Goal: Transaction & Acquisition: Obtain resource

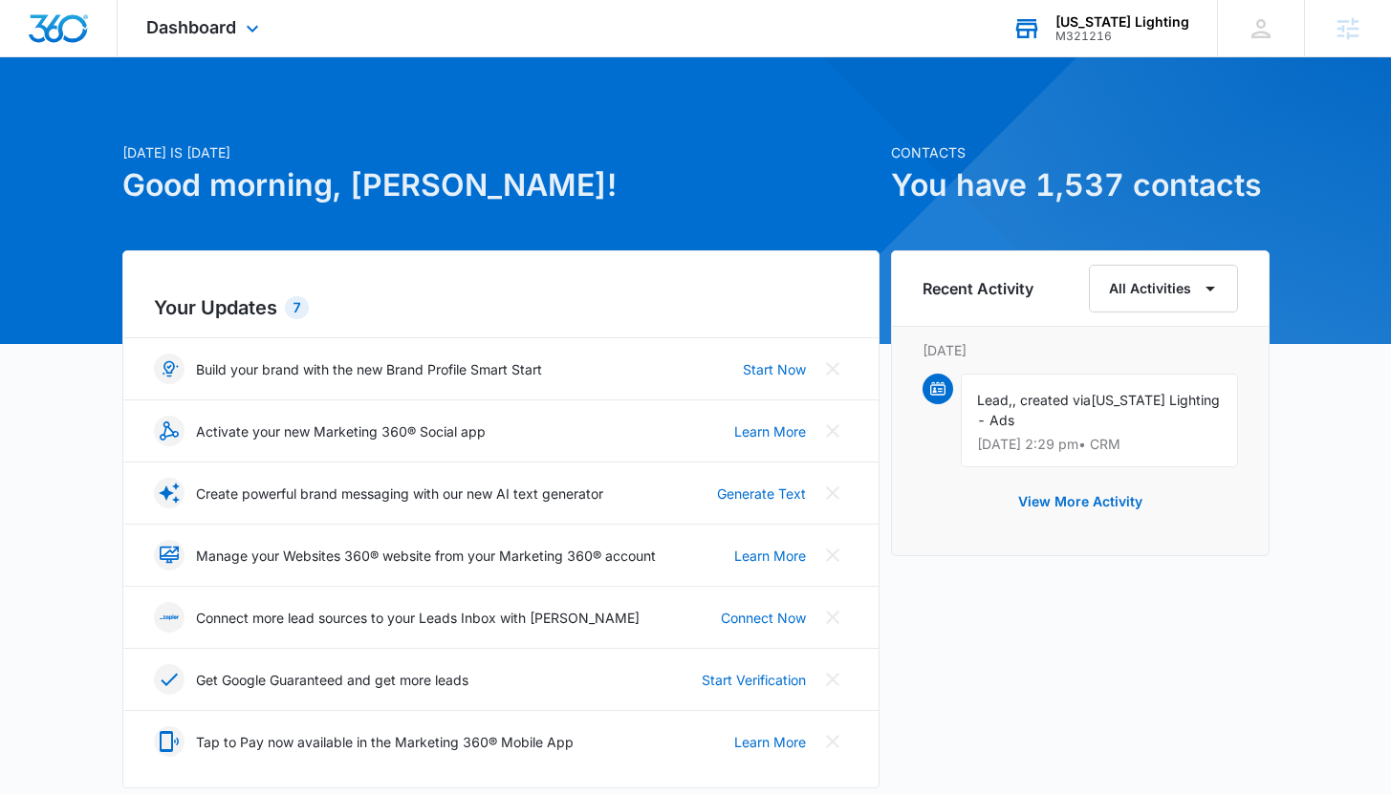
click at [1100, 43] on div "[US_STATE] Lighting M321216 Your Accounts View All" at bounding box center [1100, 28] width 233 height 56
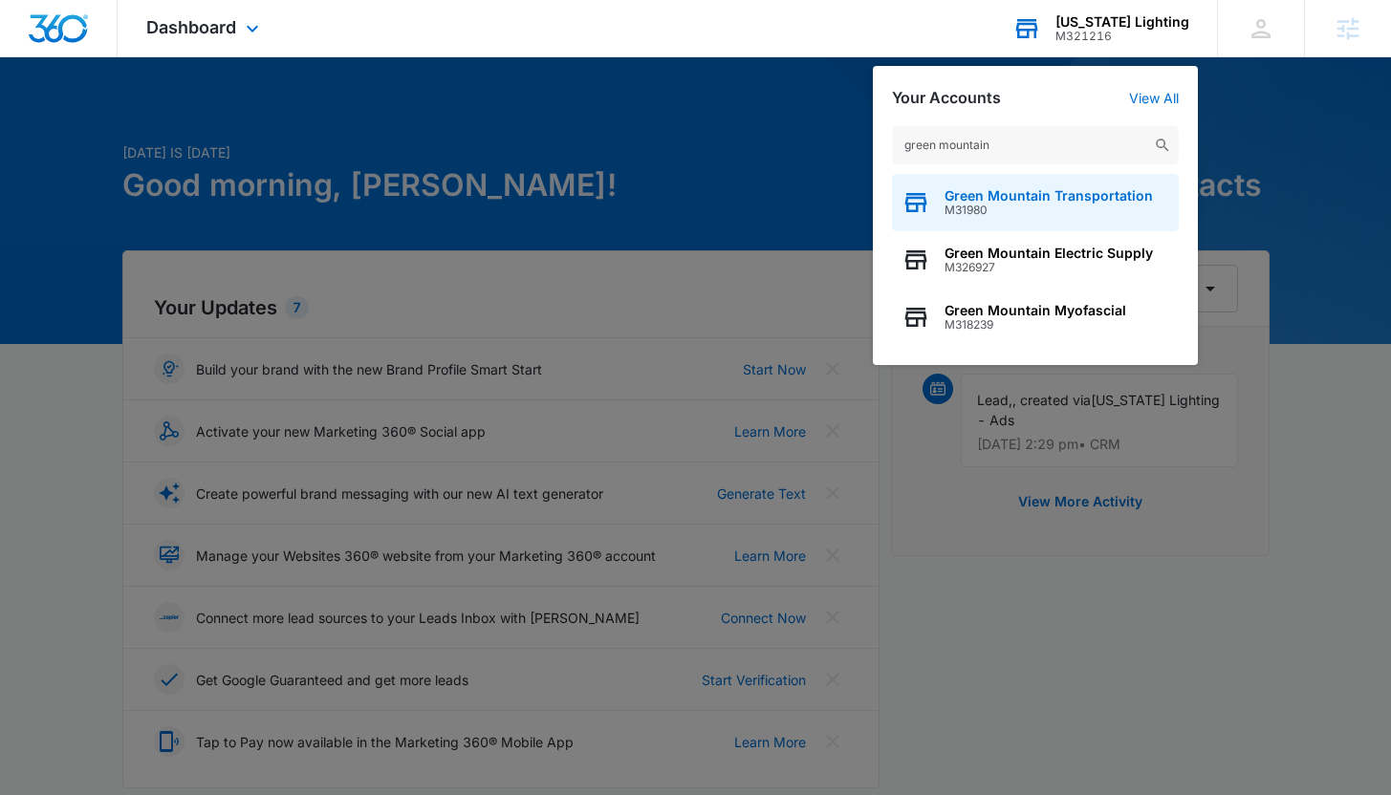
type input "green mountain"
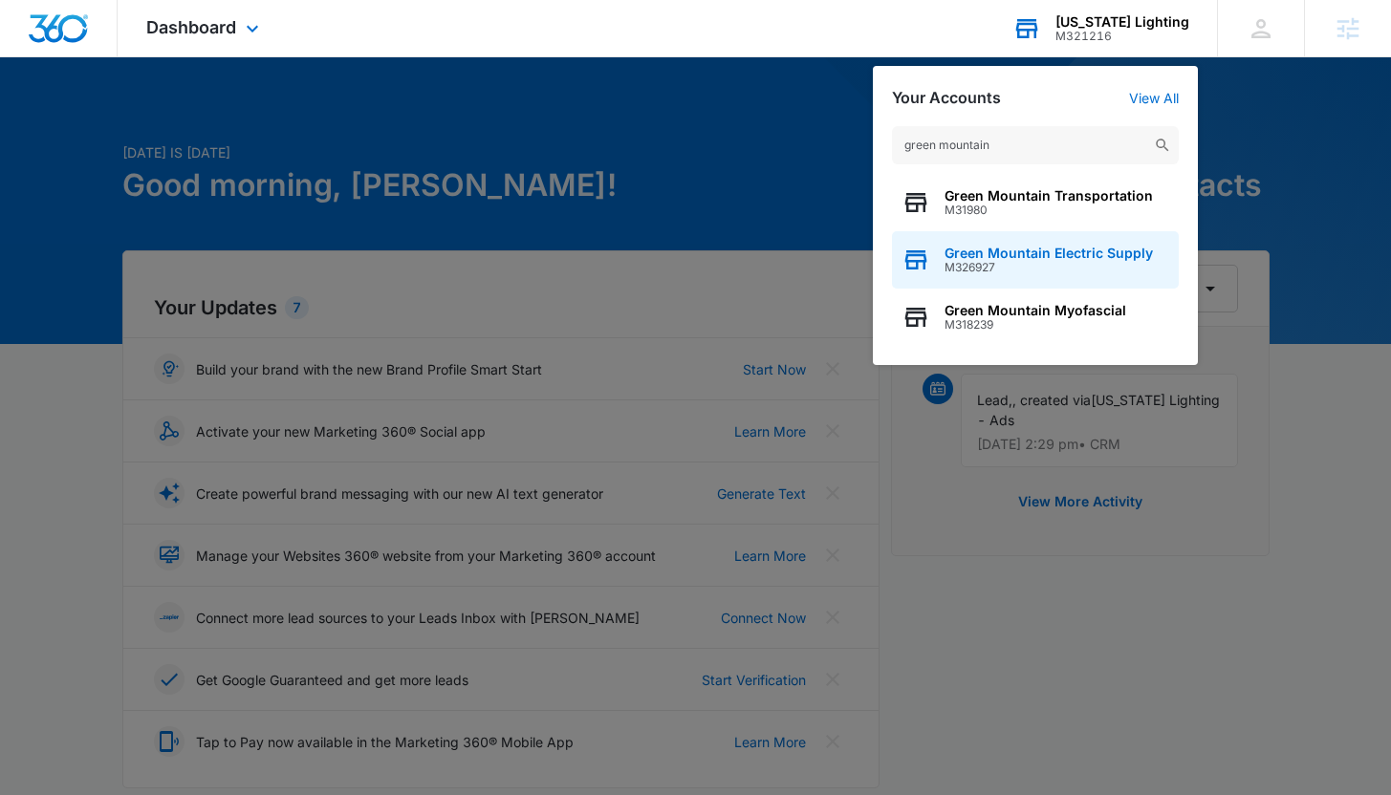
drag, startPoint x: 1003, startPoint y: 213, endPoint x: 1059, endPoint y: 263, distance: 75.2
click at [1059, 263] on div "Green Mountain Transportation M31980 Green Mountain Electric Supply M326927 Gre…" at bounding box center [1035, 260] width 287 height 172
click at [1059, 263] on span "M326927" at bounding box center [1048, 267] width 208 height 13
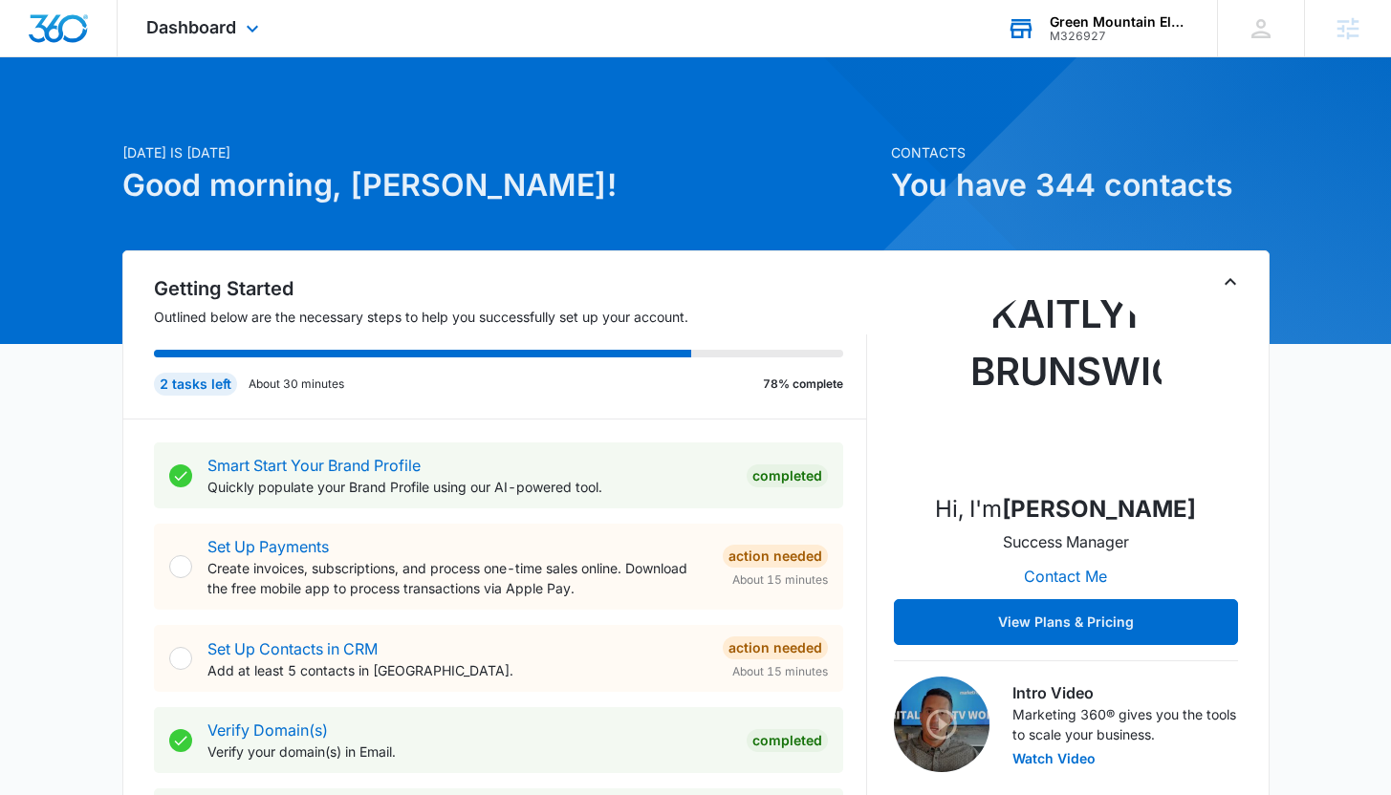
click at [237, 38] on div "Dashboard Apps Reputation Forms CRM Email Social Payments POS Content Ads Intel…" at bounding box center [205, 28] width 175 height 56
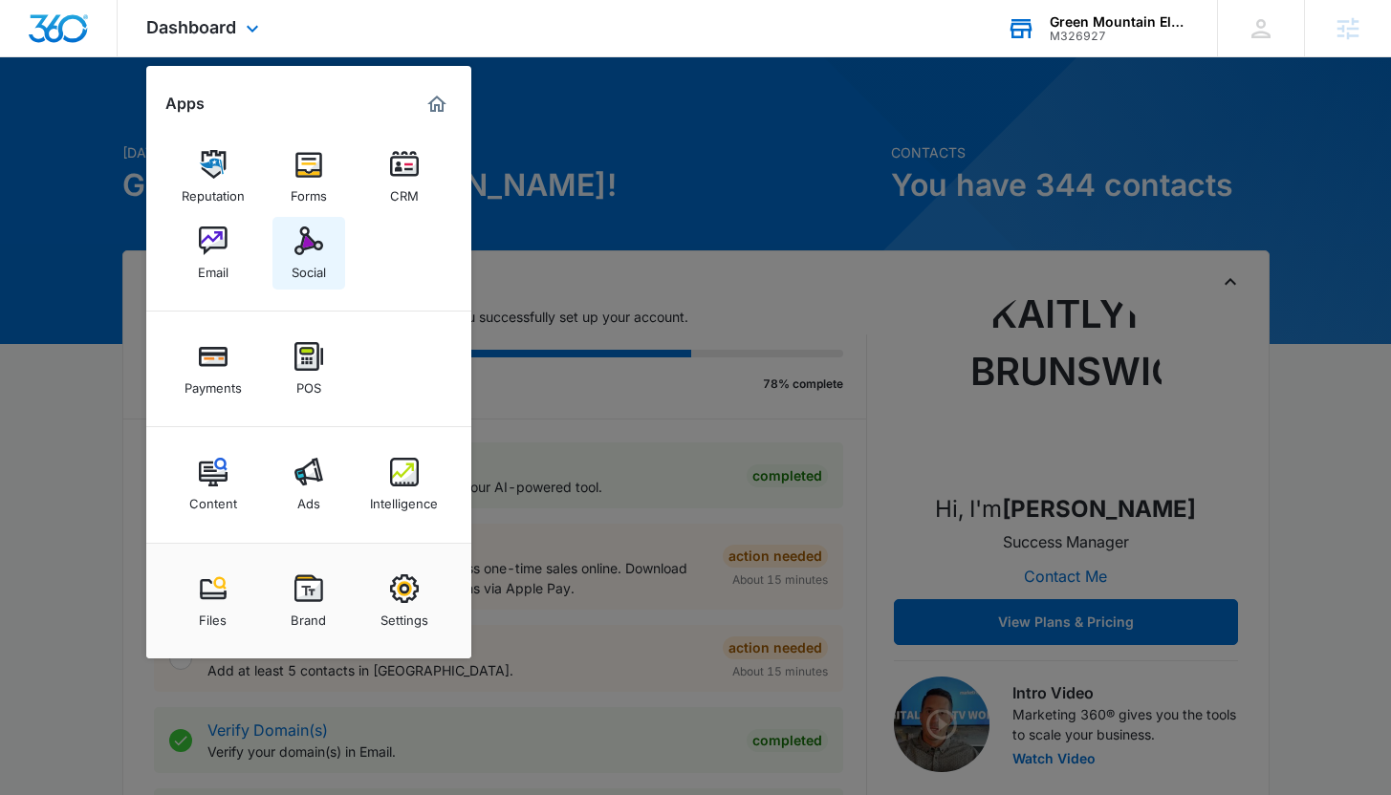
click at [305, 289] on link "Social" at bounding box center [308, 253] width 73 height 73
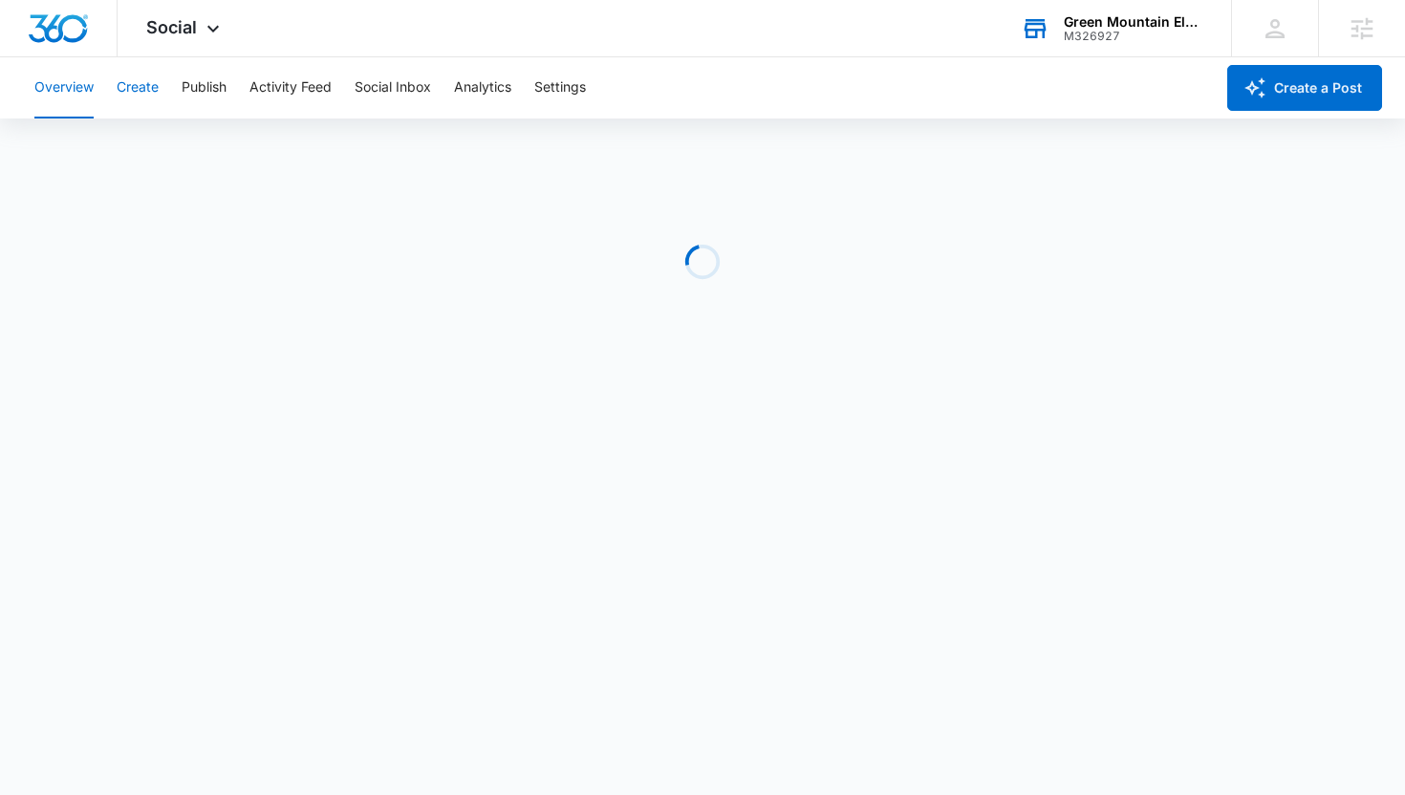
click at [135, 89] on button "Create" at bounding box center [138, 87] width 42 height 61
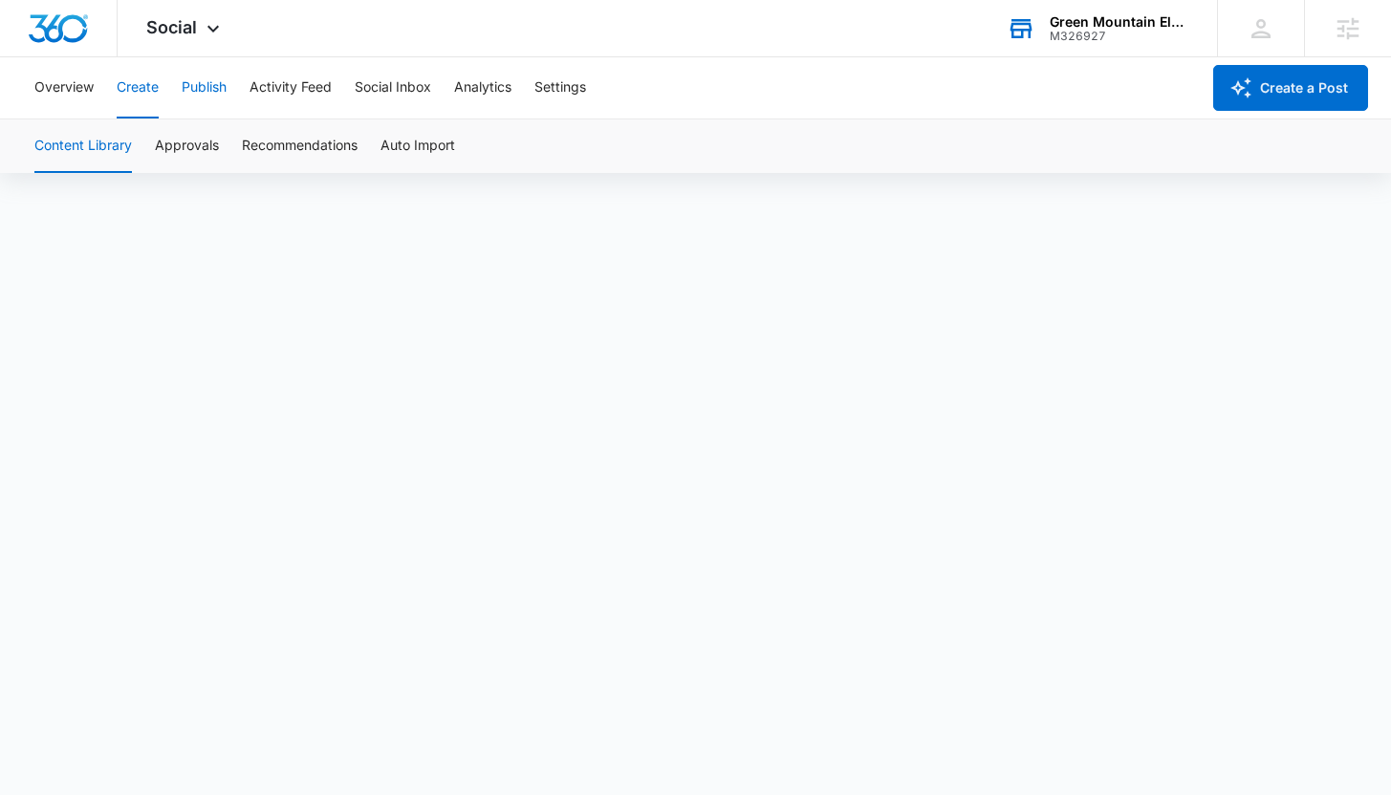
click at [194, 89] on button "Publish" at bounding box center [204, 87] width 45 height 61
click at [141, 141] on button "Schedules" at bounding box center [146, 146] width 65 height 54
click at [69, 148] on button "Calendar" at bounding box center [62, 146] width 56 height 54
click at [1089, 47] on div "Green Mountain Electric Supply M326927 Your Accounts View All" at bounding box center [1097, 28] width 239 height 56
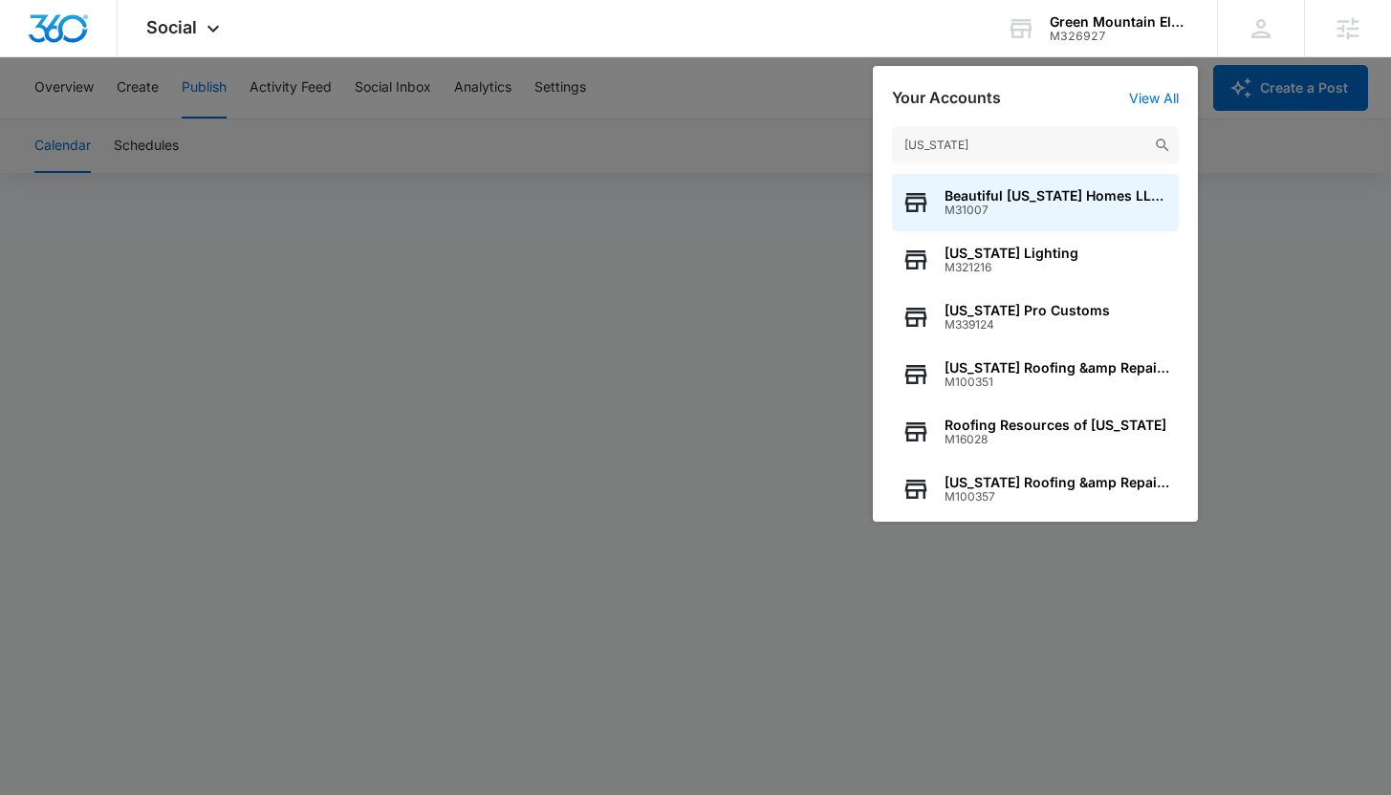
type input "georgia"
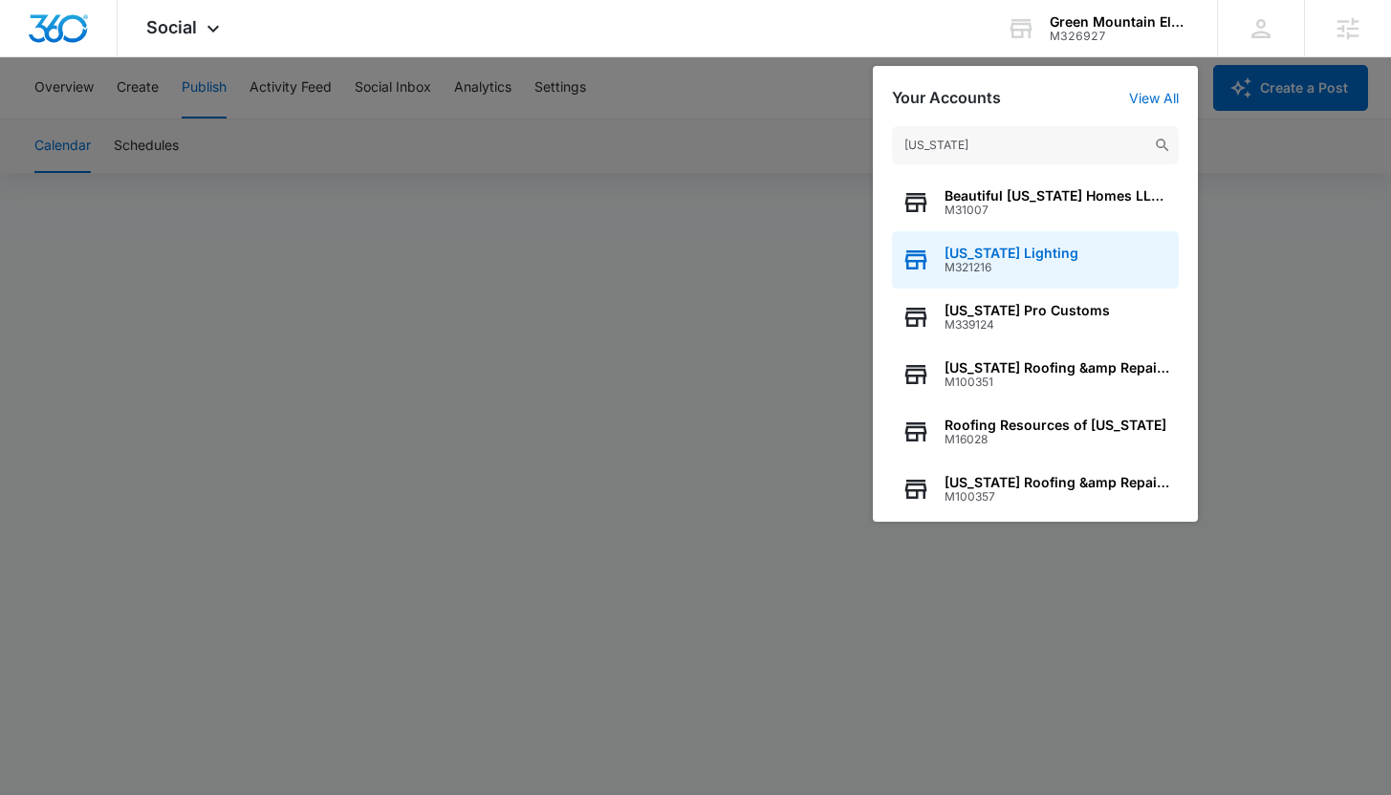
drag, startPoint x: 994, startPoint y: 194, endPoint x: 993, endPoint y: 268, distance: 73.6
click at [993, 268] on div "Beautiful Georgia Homes LLC - Casas Bonitas Georgia M31007 Georgia Lighting M32…" at bounding box center [1035, 338] width 287 height 329
click at [993, 268] on span "M321216" at bounding box center [1011, 267] width 134 height 13
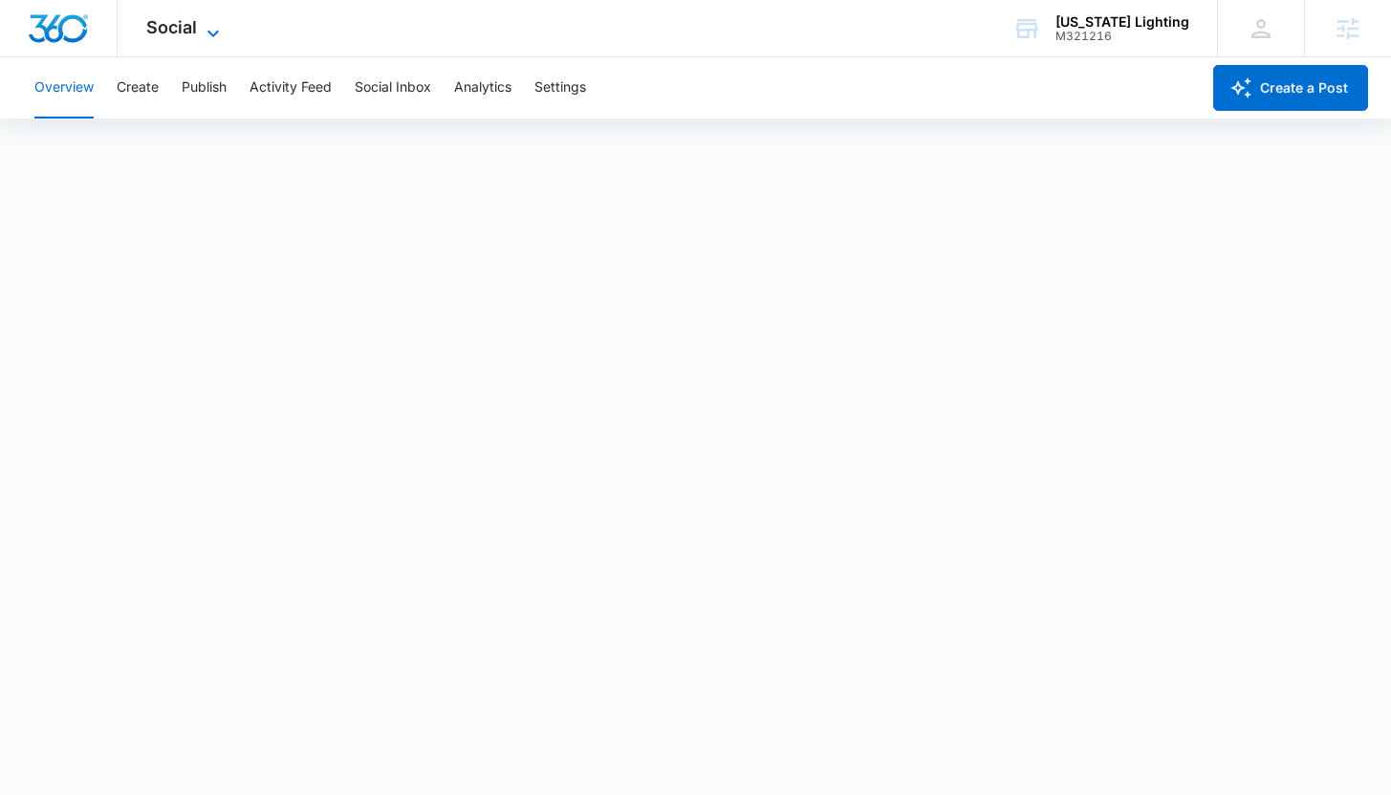
click at [173, 32] on span "Social" at bounding box center [171, 27] width 51 height 20
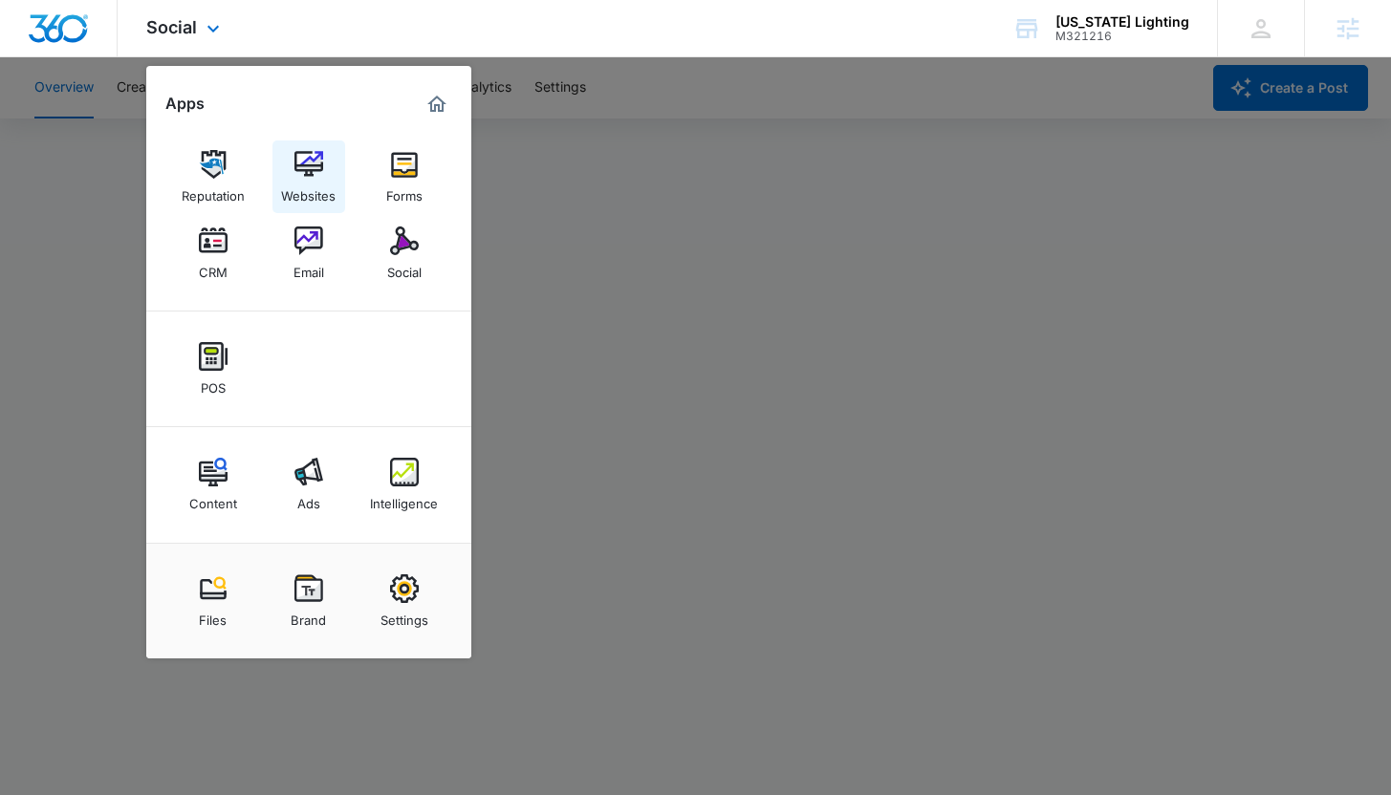
click at [311, 160] on img at bounding box center [308, 164] width 29 height 29
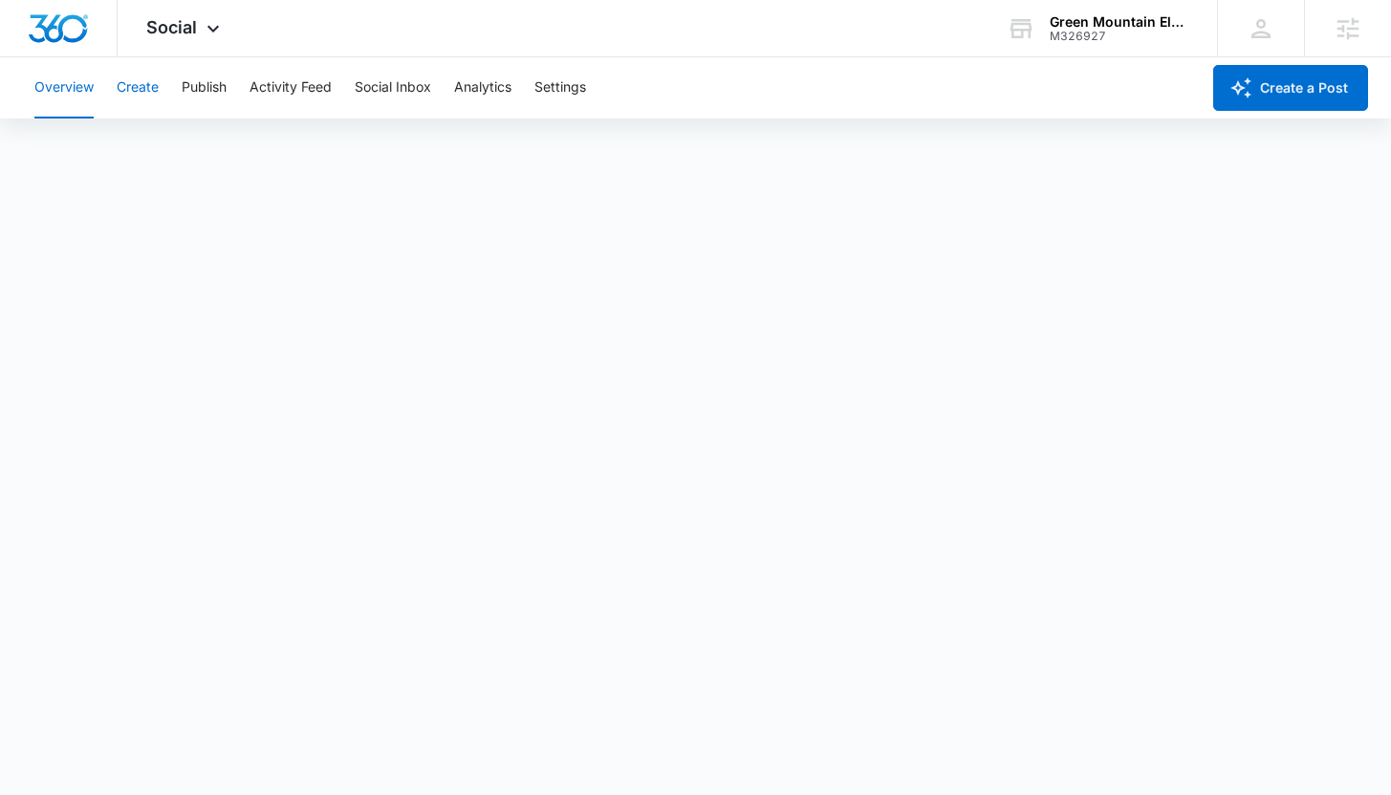
click at [141, 95] on button "Create" at bounding box center [138, 87] width 42 height 61
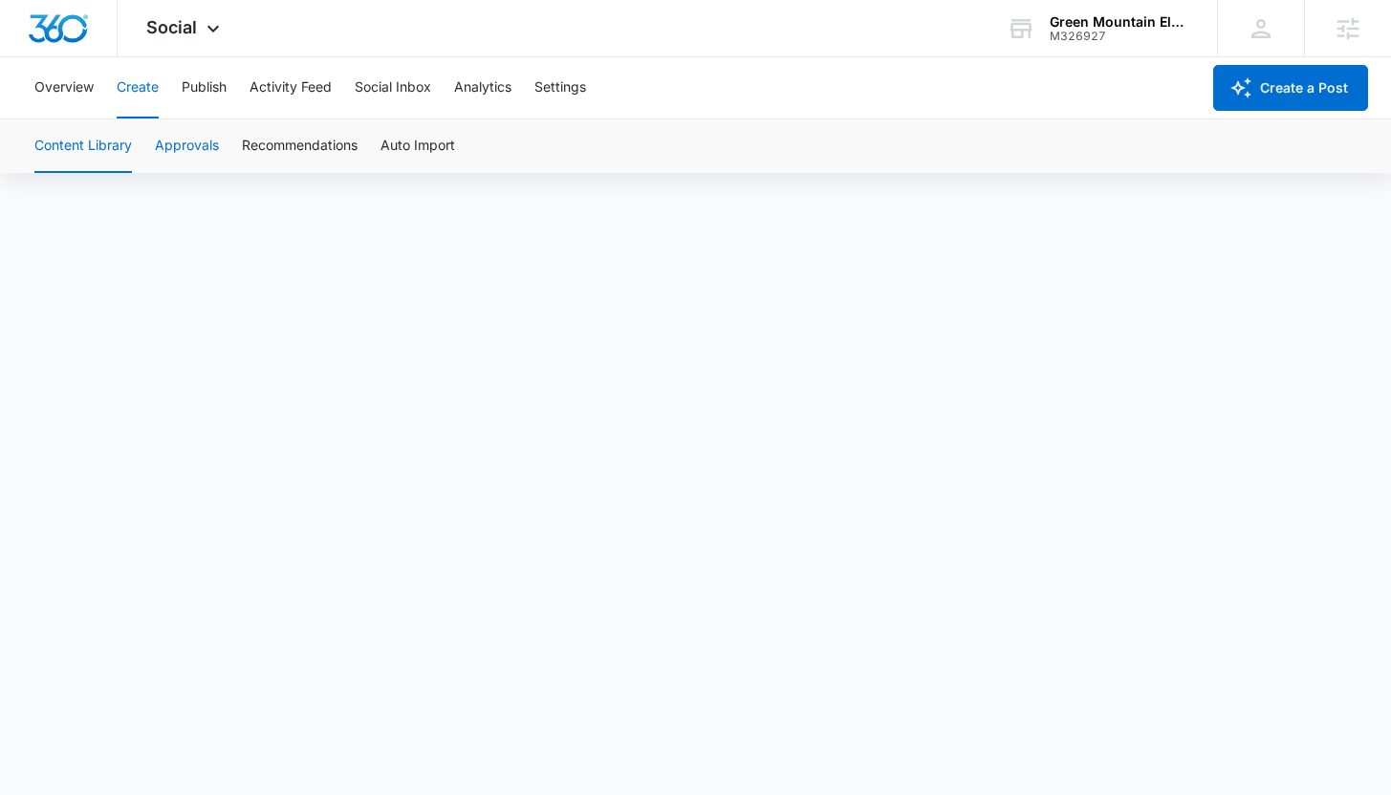
click at [208, 143] on button "Approvals" at bounding box center [187, 146] width 64 height 54
click at [97, 145] on button "Content Library" at bounding box center [82, 146] width 97 height 54
click at [182, 157] on button "Approvals" at bounding box center [187, 146] width 64 height 54
click at [114, 151] on button "Content Library" at bounding box center [82, 146] width 97 height 54
click at [189, 142] on button "Approvals" at bounding box center [187, 146] width 64 height 54
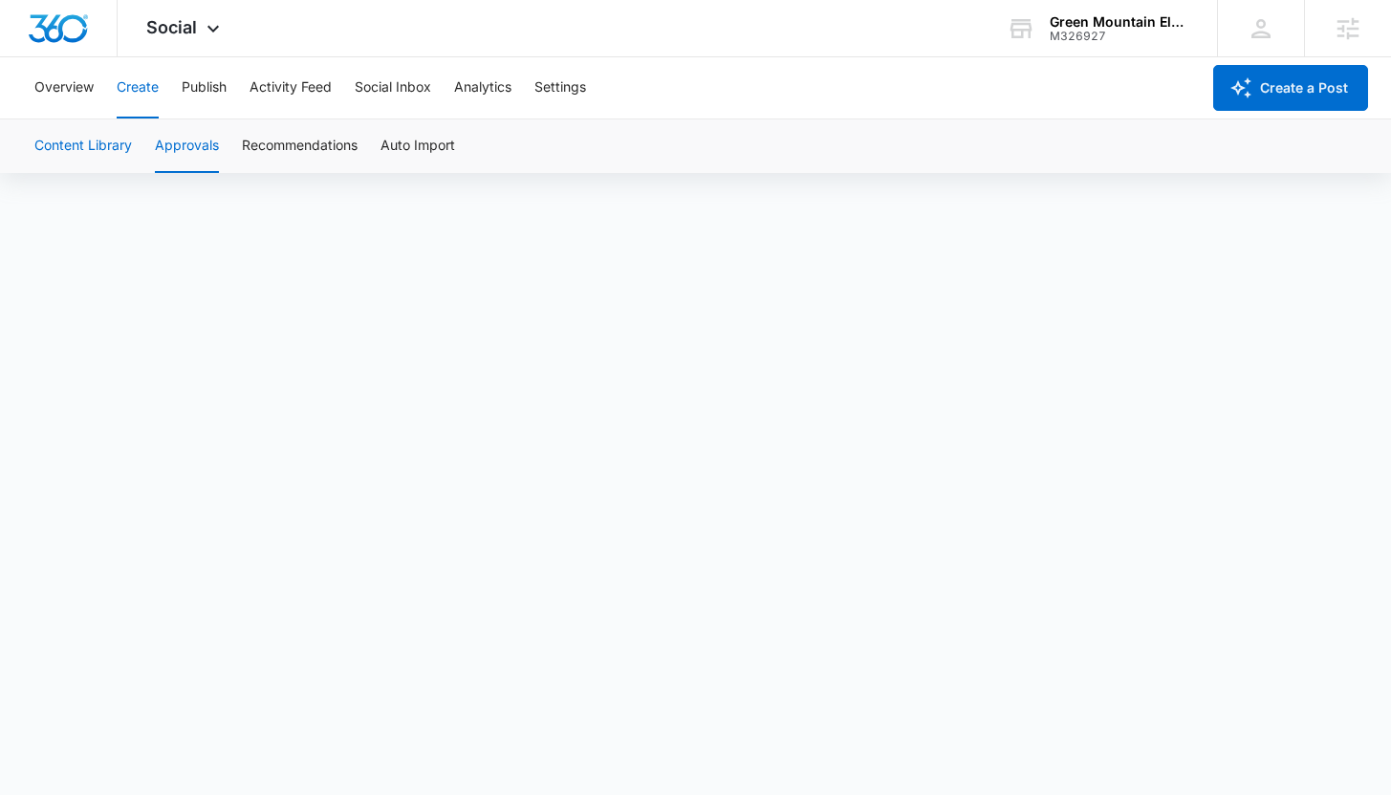
click at [97, 159] on button "Content Library" at bounding box center [82, 146] width 97 height 54
click at [198, 138] on button "Approvals" at bounding box center [187, 146] width 64 height 54
click at [77, 97] on button "Overview" at bounding box center [63, 87] width 59 height 61
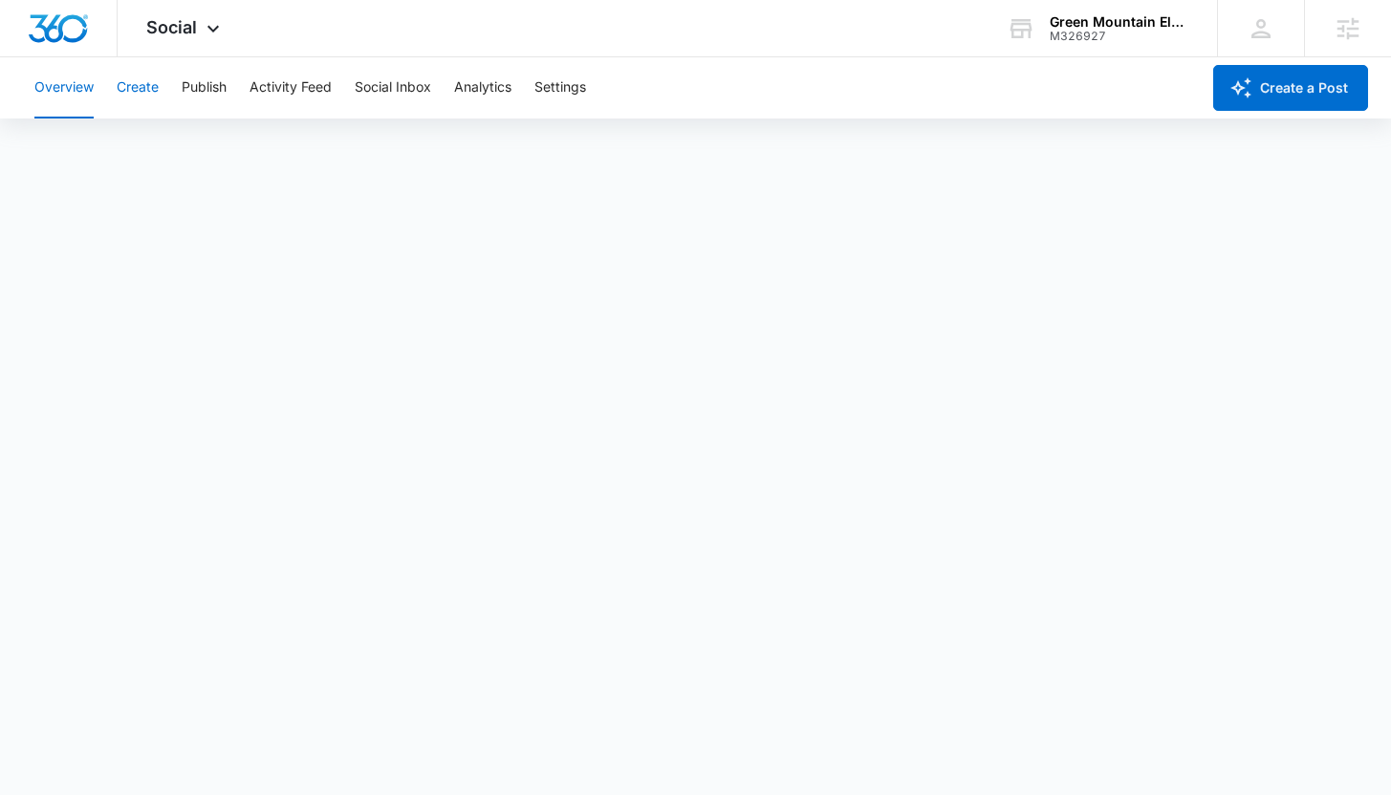
click at [144, 90] on button "Create" at bounding box center [138, 87] width 42 height 61
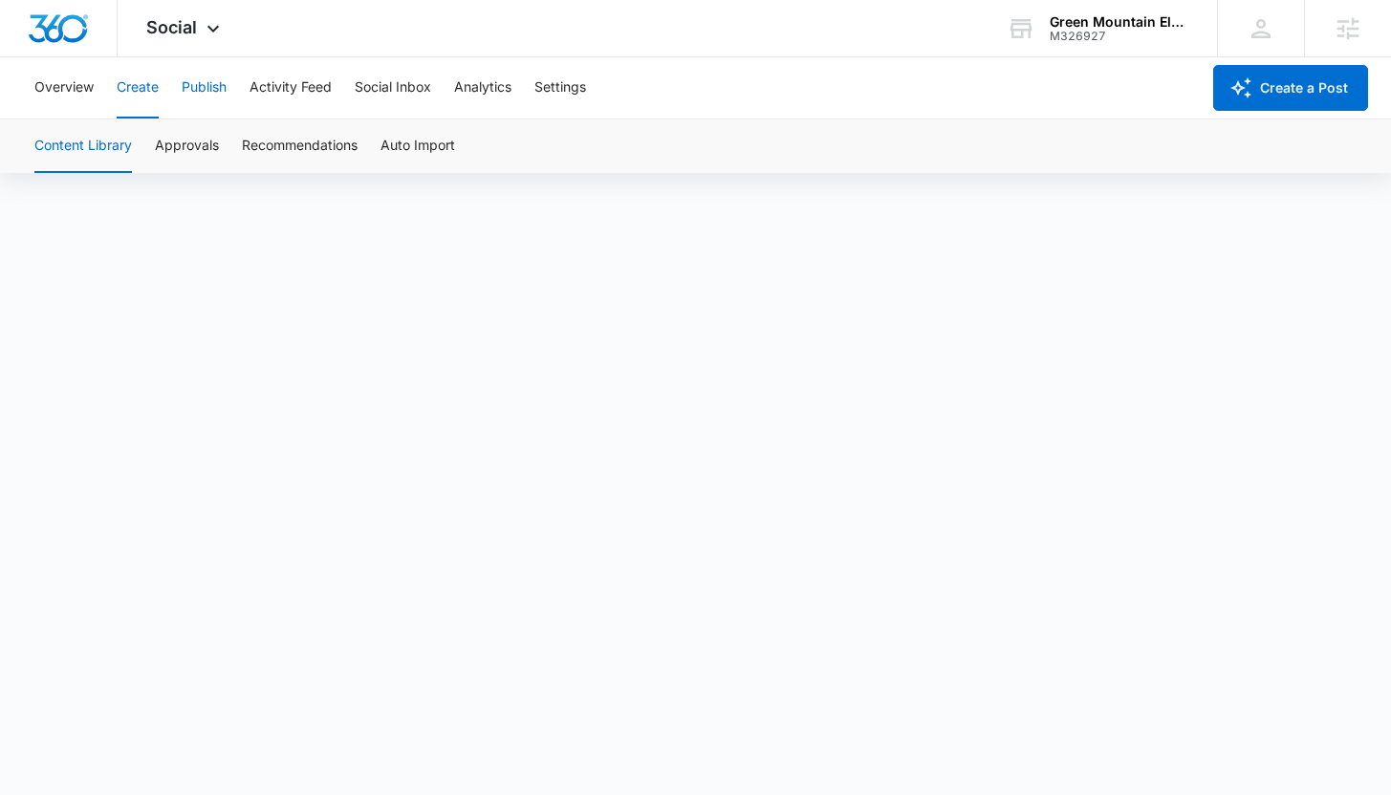
click at [203, 99] on button "Publish" at bounding box center [204, 87] width 45 height 61
click at [1103, 34] on div "M326927" at bounding box center [1120, 36] width 140 height 13
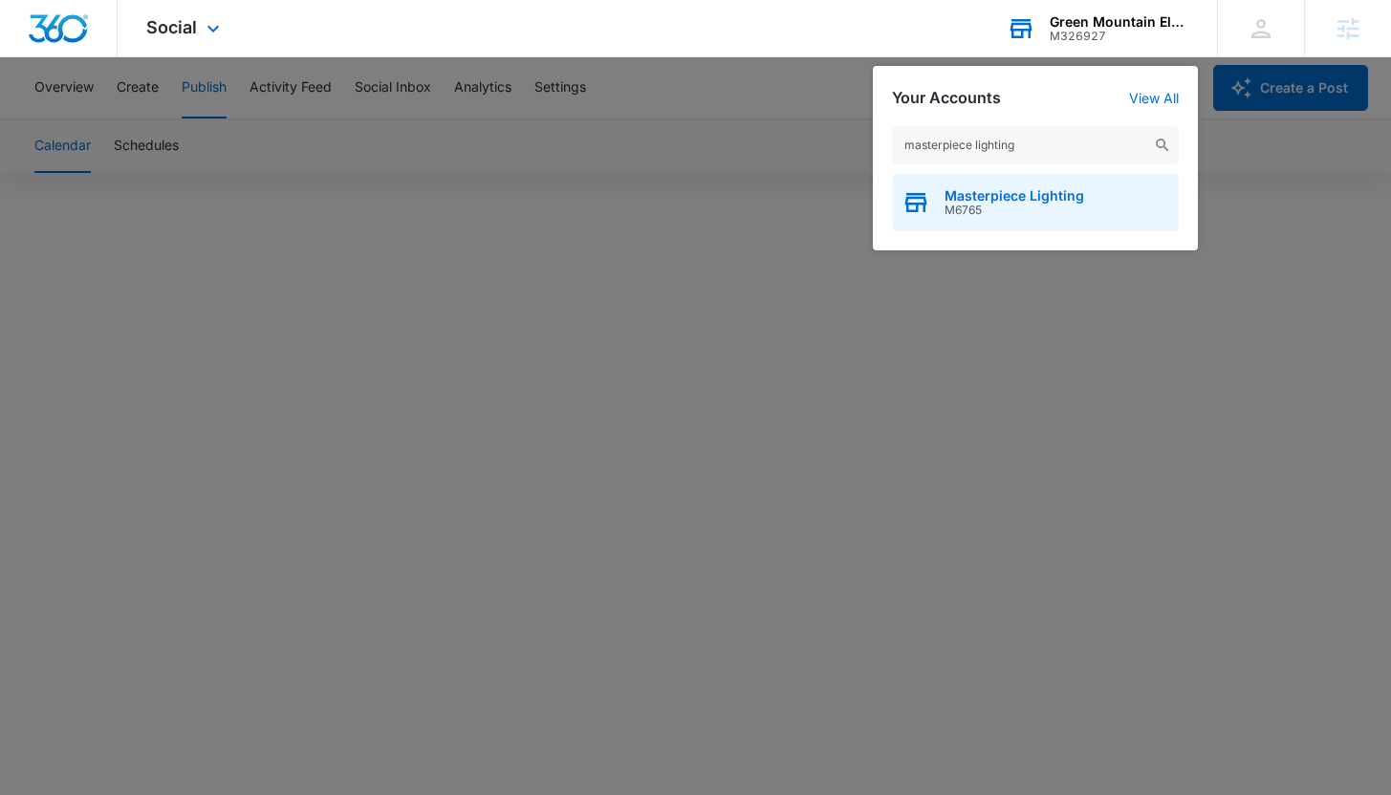
type input "masterpiece lighting"
click at [1067, 218] on div "Masterpiece Lighting M6765" at bounding box center [1035, 202] width 287 height 57
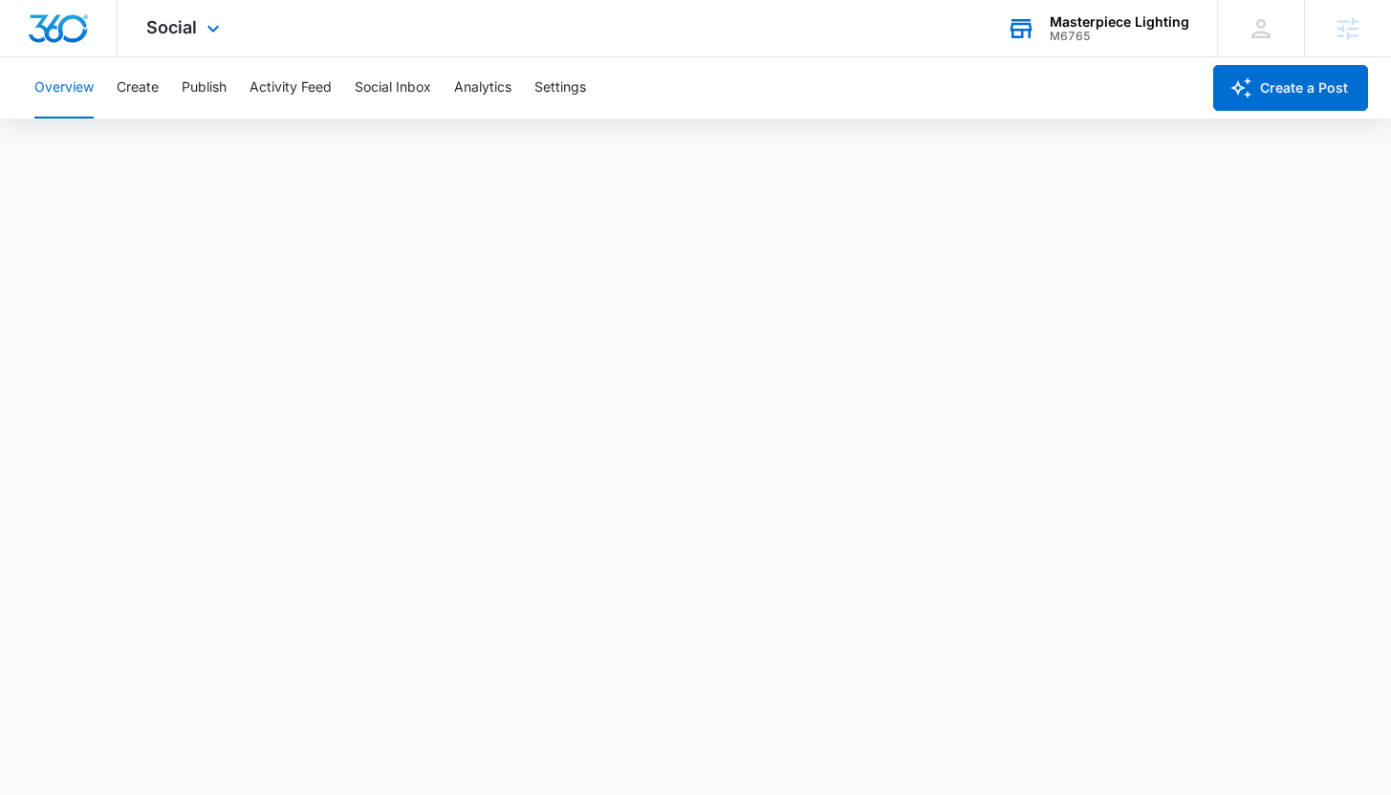
click at [1082, 19] on div "Masterpiece Lighting" at bounding box center [1120, 21] width 140 height 15
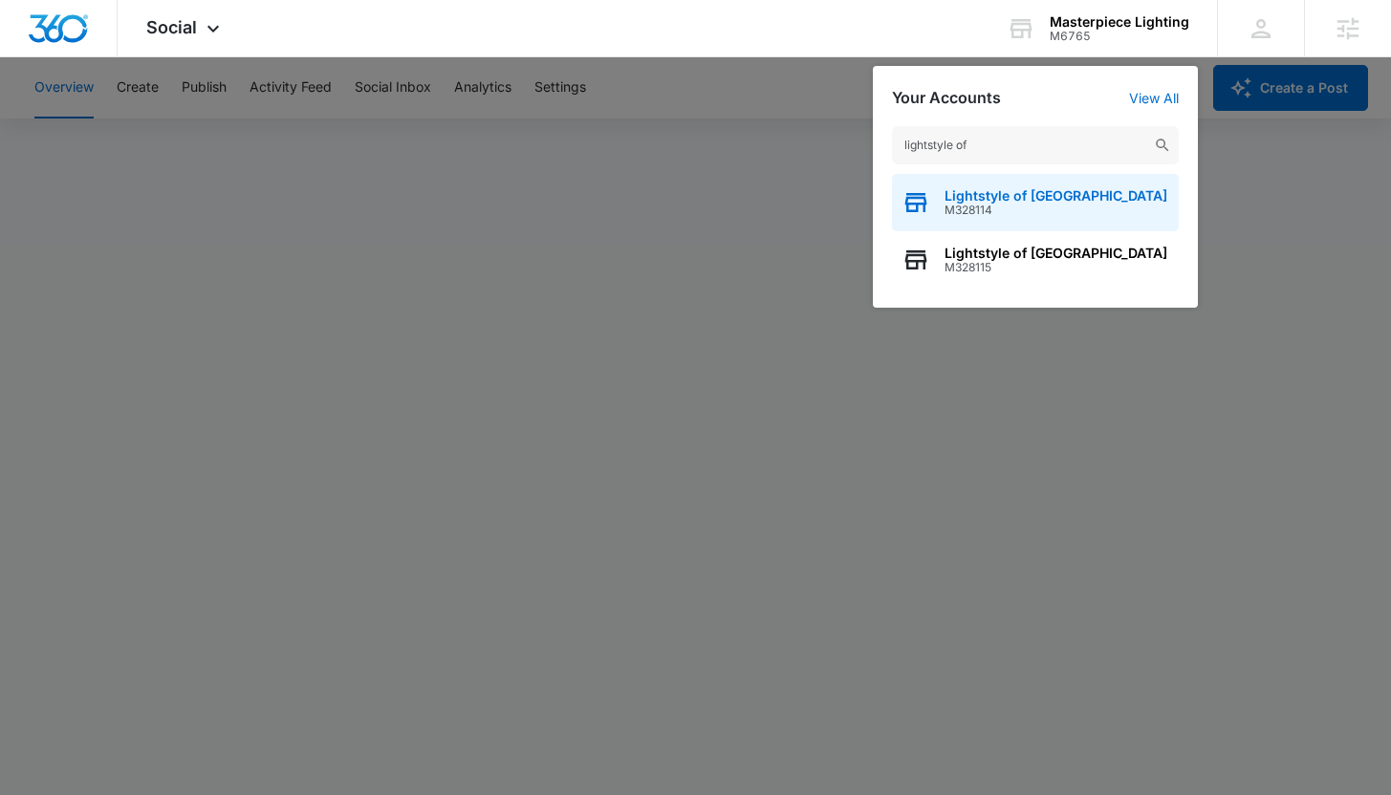
type input "lightstyle of"
click at [1007, 198] on span "Lightstyle of Orlando" at bounding box center [1055, 195] width 223 height 15
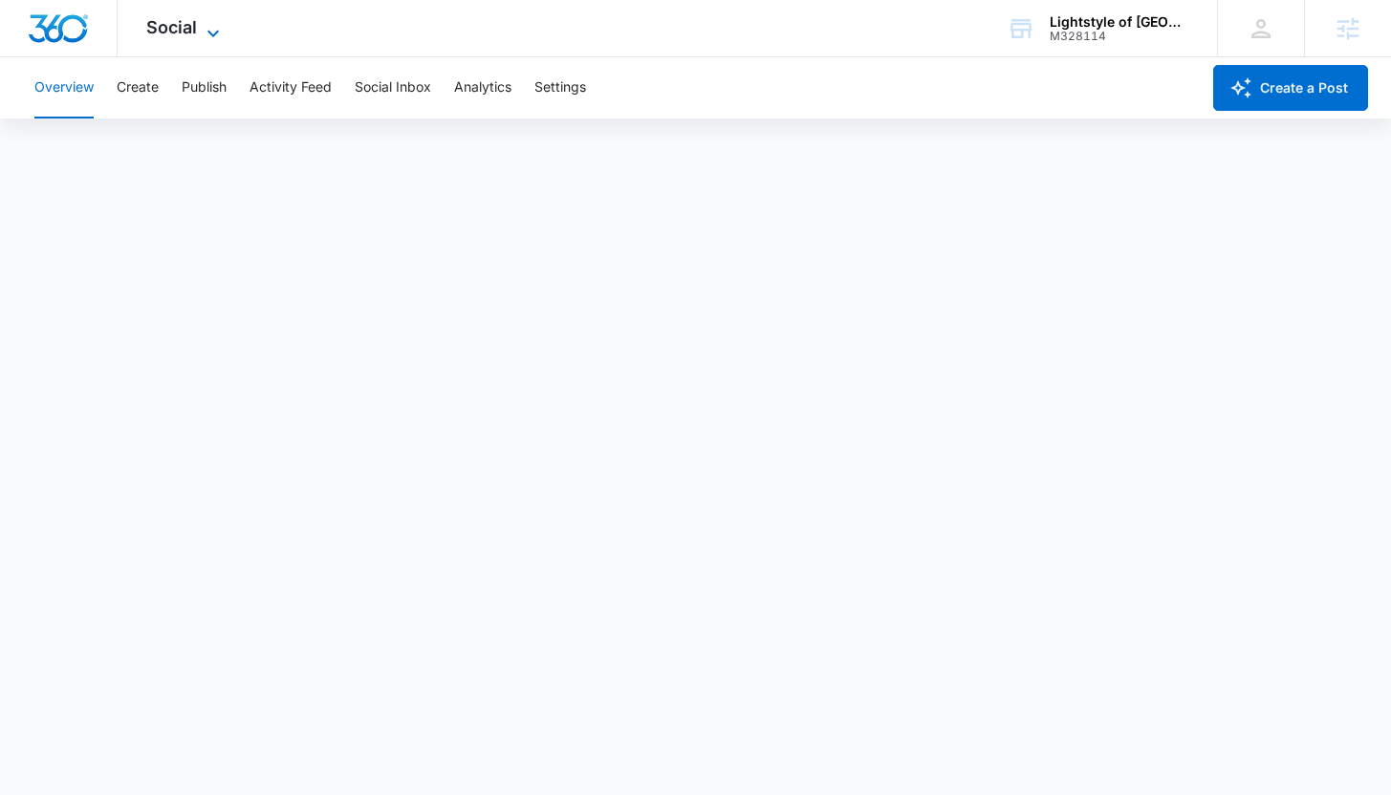
click at [182, 18] on span "Social" at bounding box center [171, 27] width 51 height 20
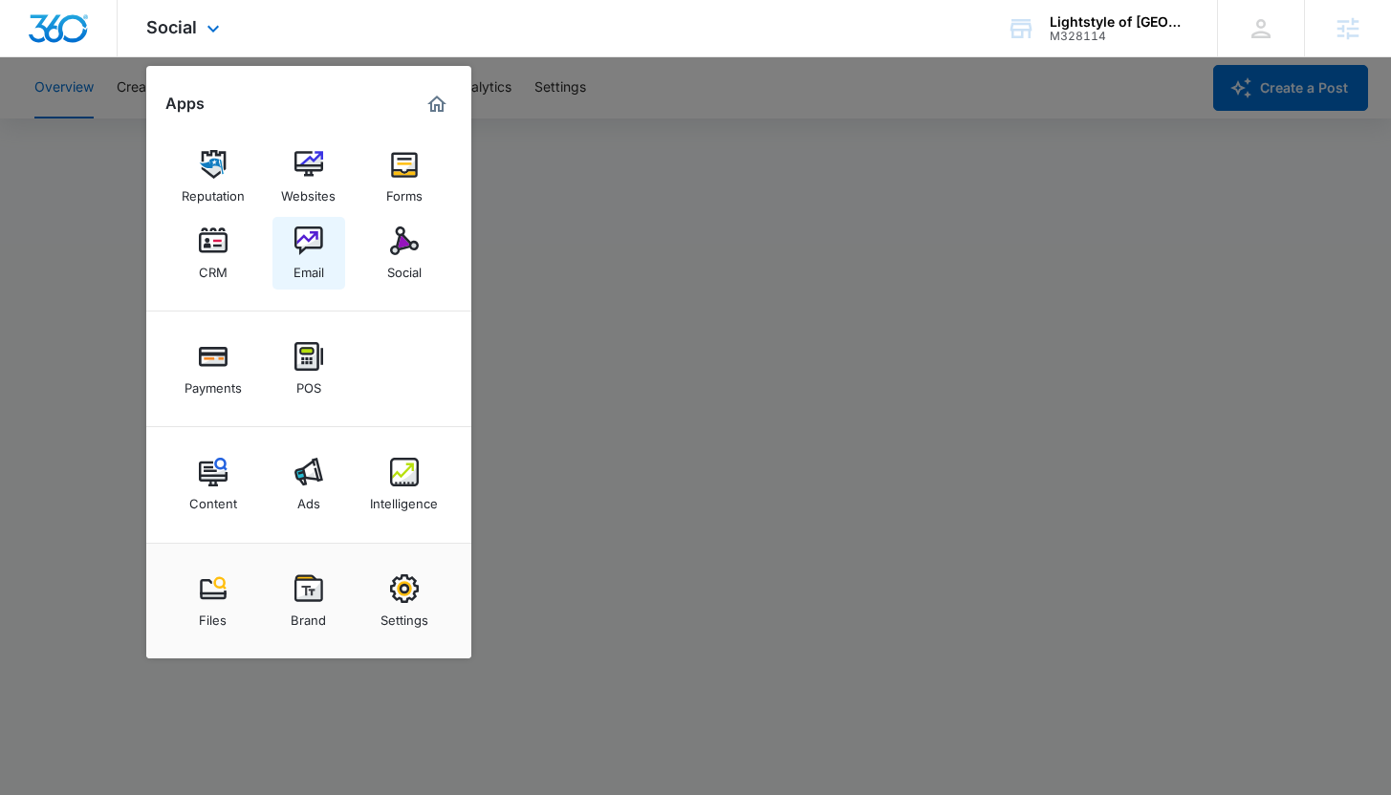
click at [301, 228] on img at bounding box center [308, 241] width 29 height 29
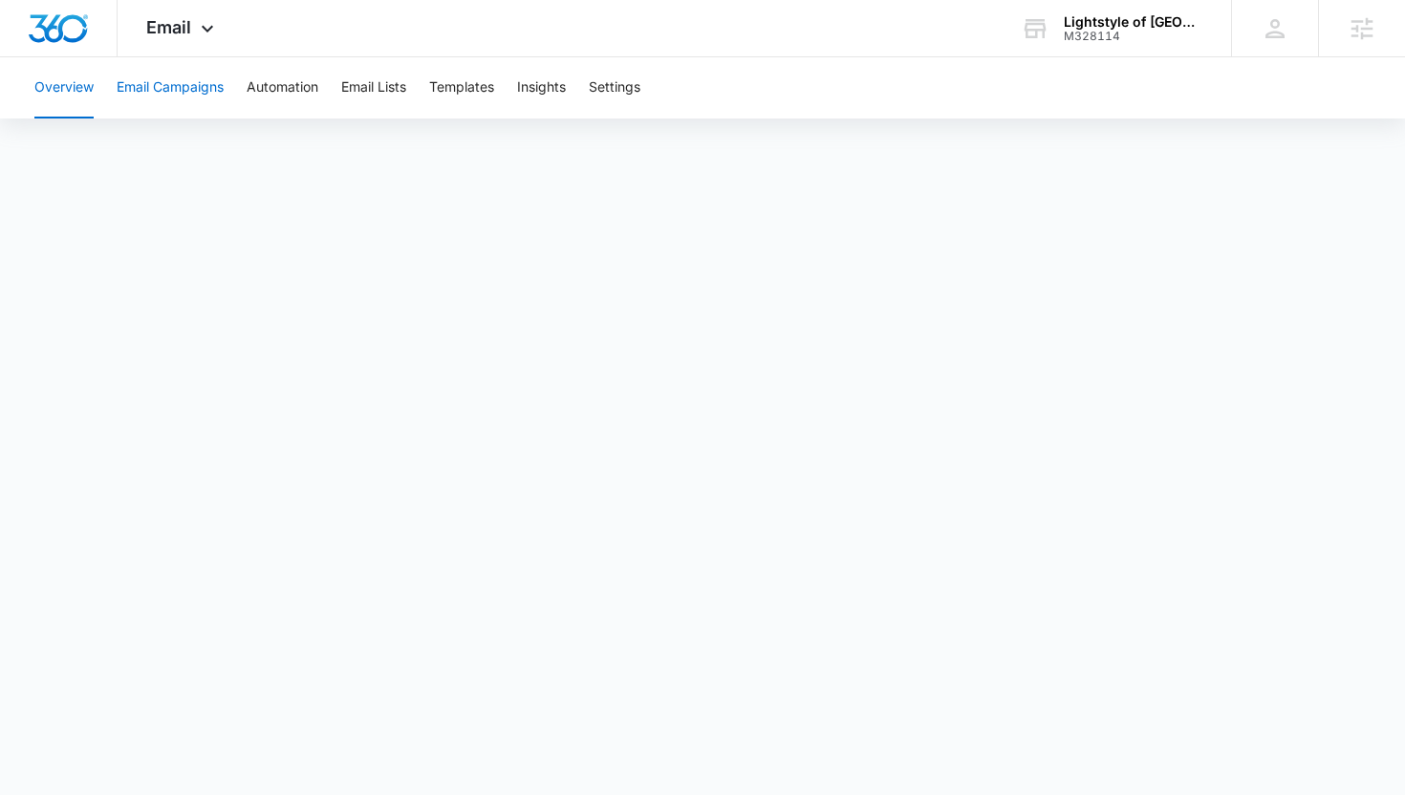
click at [186, 103] on button "Email Campaigns" at bounding box center [170, 87] width 107 height 61
click at [1086, 31] on div "M328114" at bounding box center [1134, 36] width 140 height 13
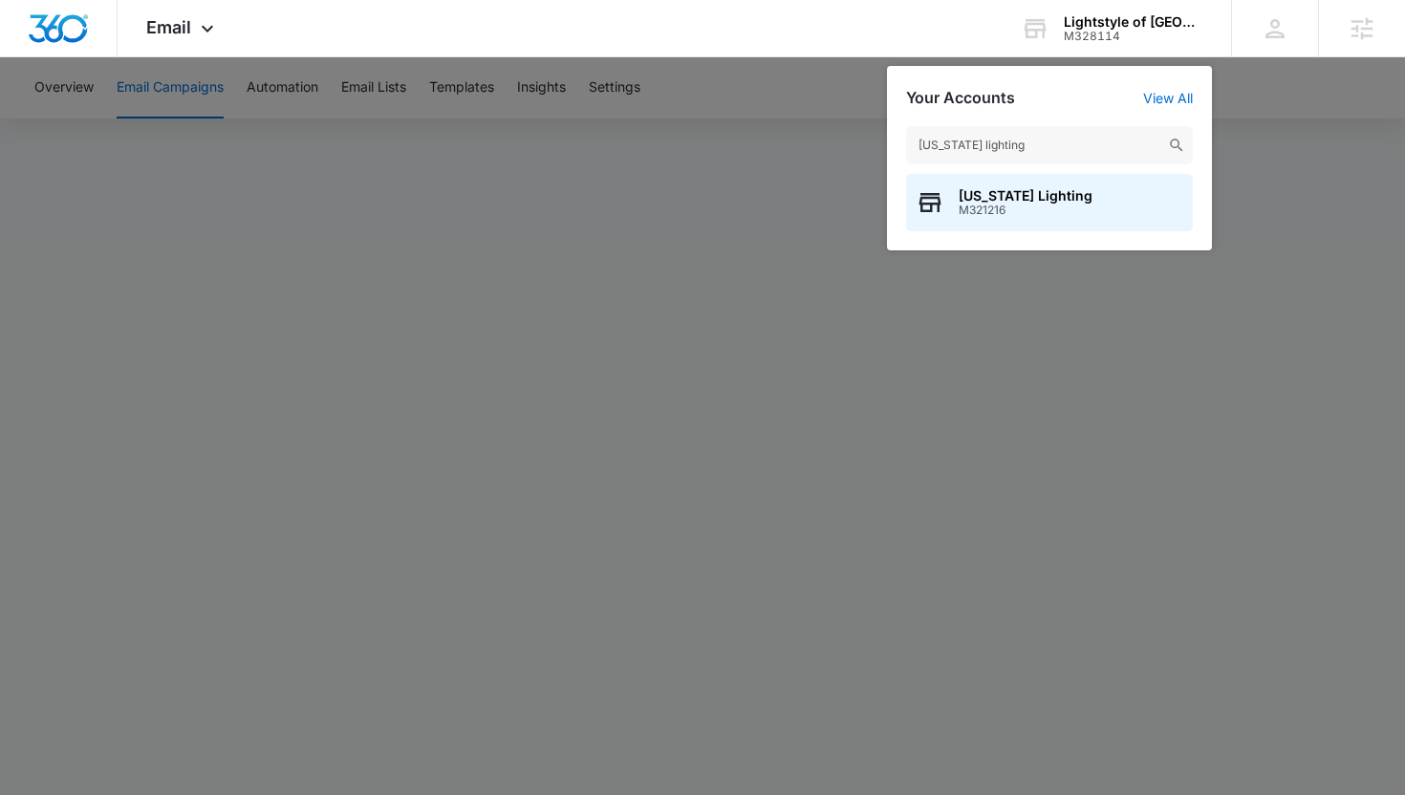
type input "georgia lighting"
click at [979, 207] on span "M321216" at bounding box center [1026, 210] width 134 height 13
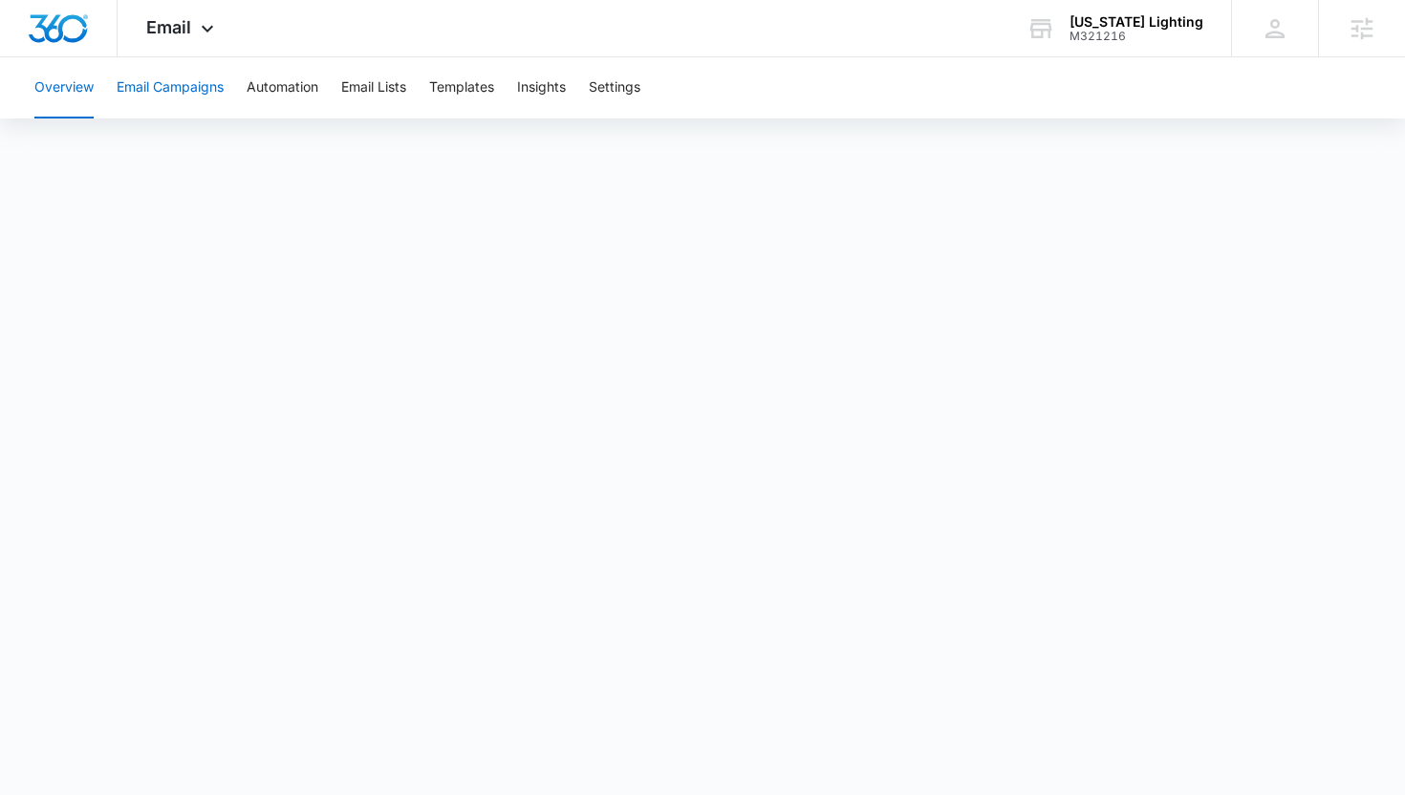
click at [195, 95] on button "Email Campaigns" at bounding box center [170, 87] width 107 height 61
click at [1135, 26] on div "Georgia Lighting" at bounding box center [1137, 21] width 134 height 15
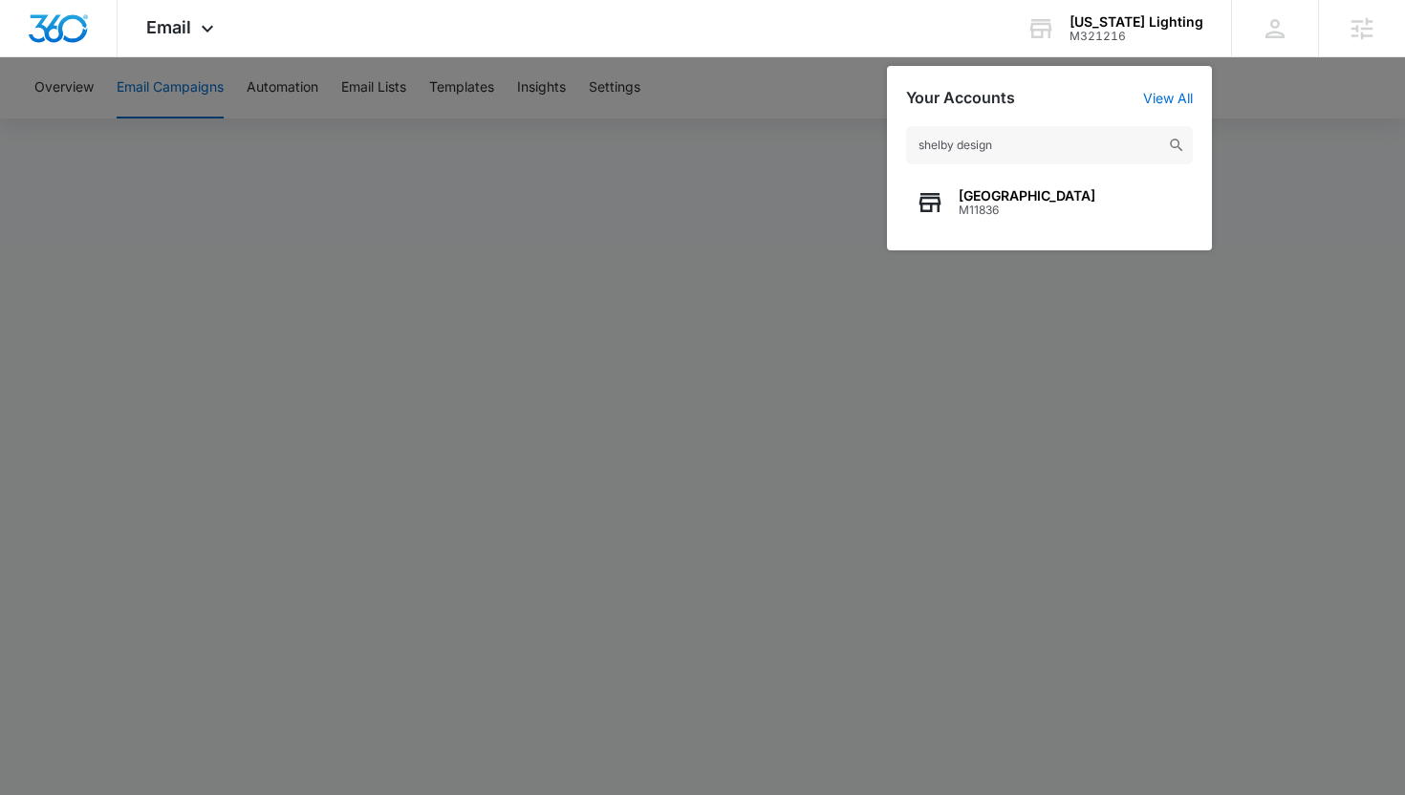
type input "shelby design"
click at [1028, 212] on span "M11836" at bounding box center [1027, 210] width 137 height 13
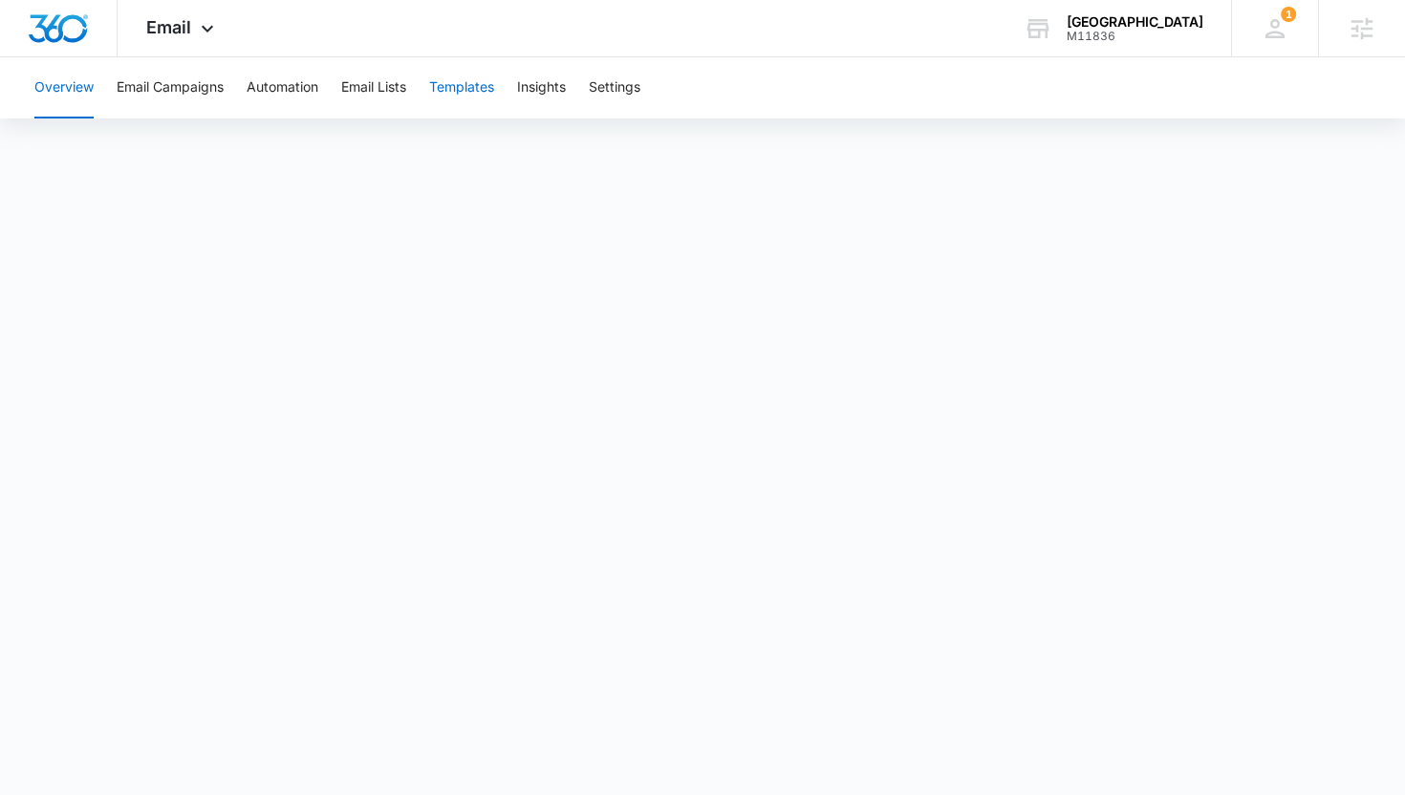
click at [459, 83] on button "Templates" at bounding box center [461, 87] width 65 height 61
click at [177, 90] on button "Email Campaigns" at bounding box center [170, 87] width 107 height 61
click at [1093, 44] on div "Shelby Design Center M11836 Your Accounts View All" at bounding box center [1113, 28] width 236 height 56
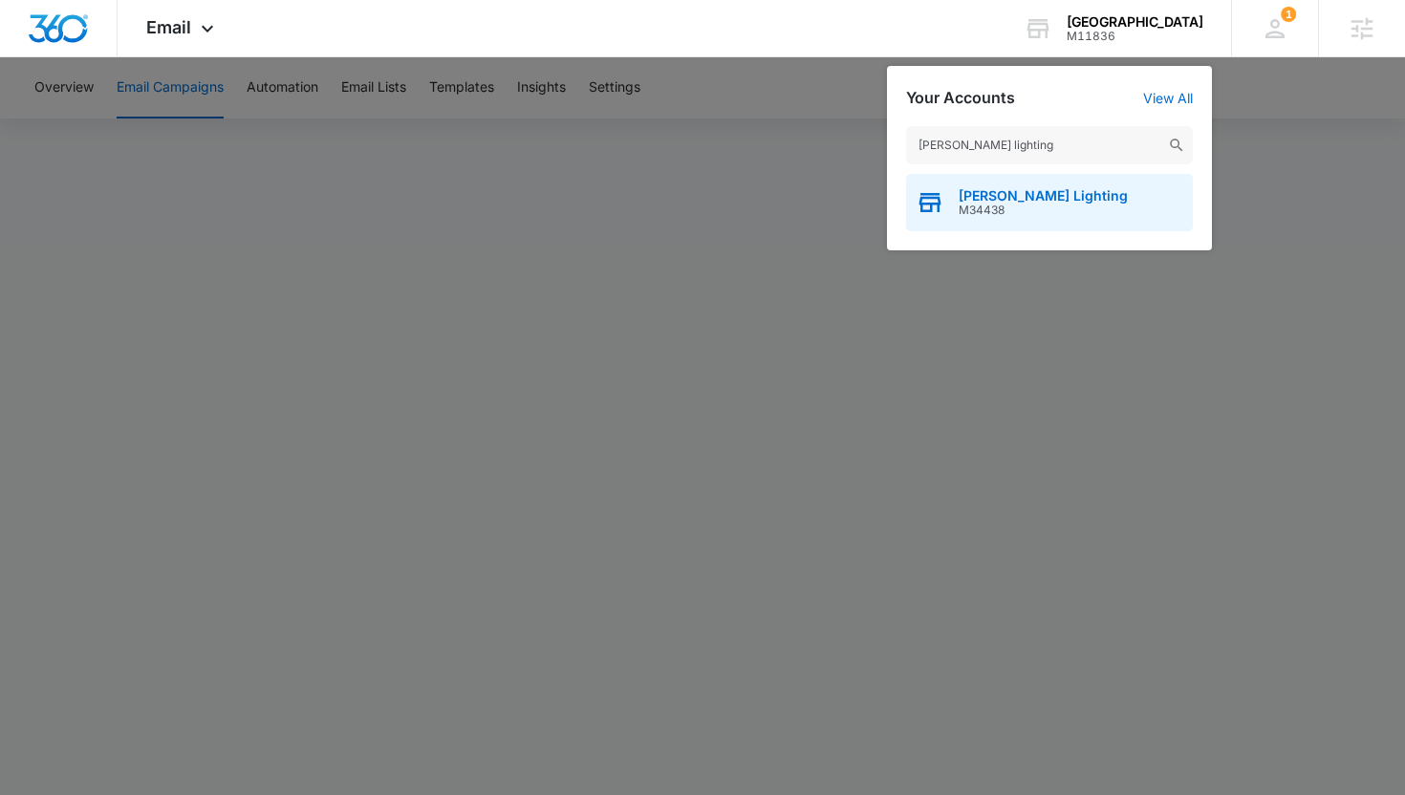
type input "richards lighting"
click at [1016, 220] on div "Richards Lighting M34438" at bounding box center [1049, 202] width 287 height 57
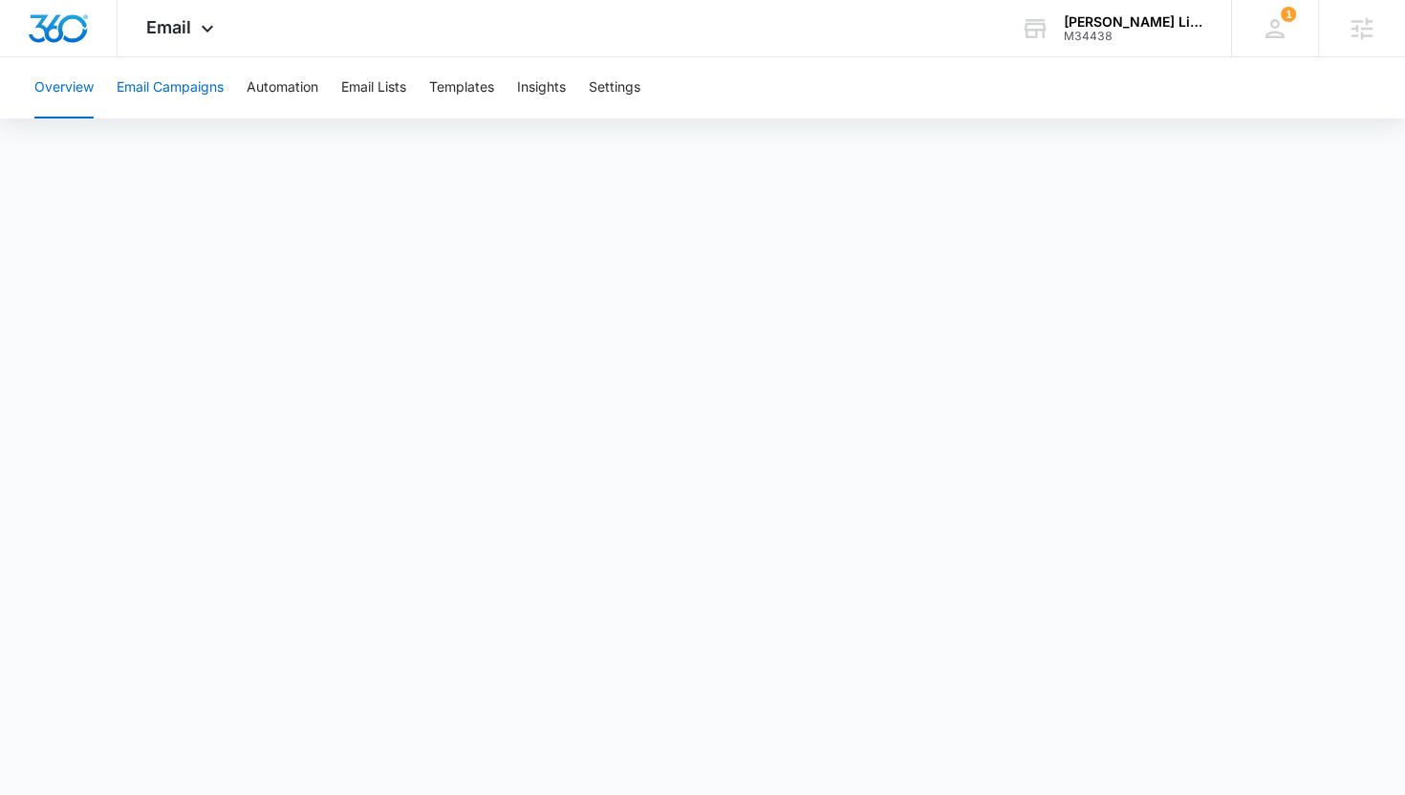
click at [200, 92] on button "Email Campaigns" at bounding box center [170, 87] width 107 height 61
click at [1111, 34] on div "M34438" at bounding box center [1134, 36] width 140 height 13
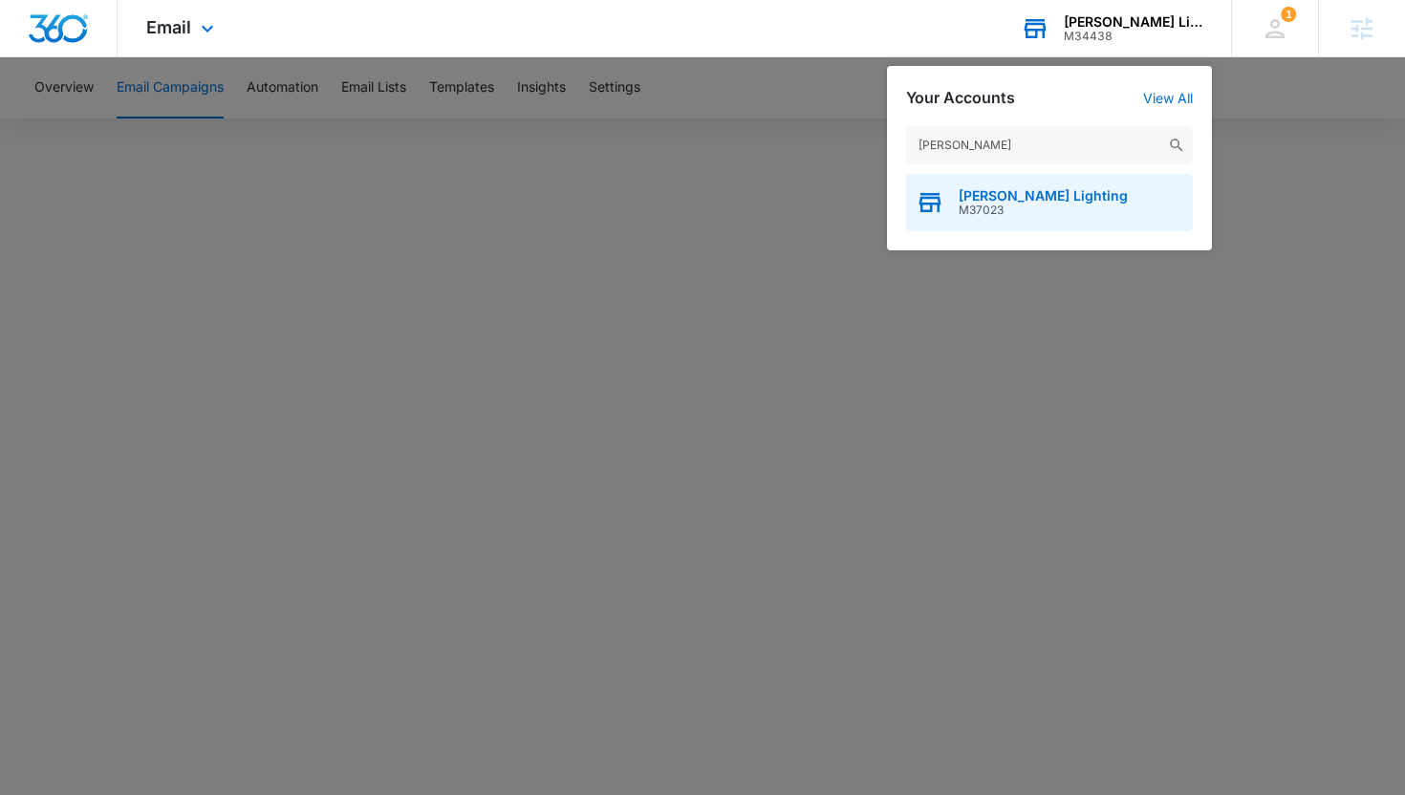
type input "brecher"
click at [976, 219] on div "Brecher's Lighting M37023" at bounding box center [1049, 202] width 287 height 57
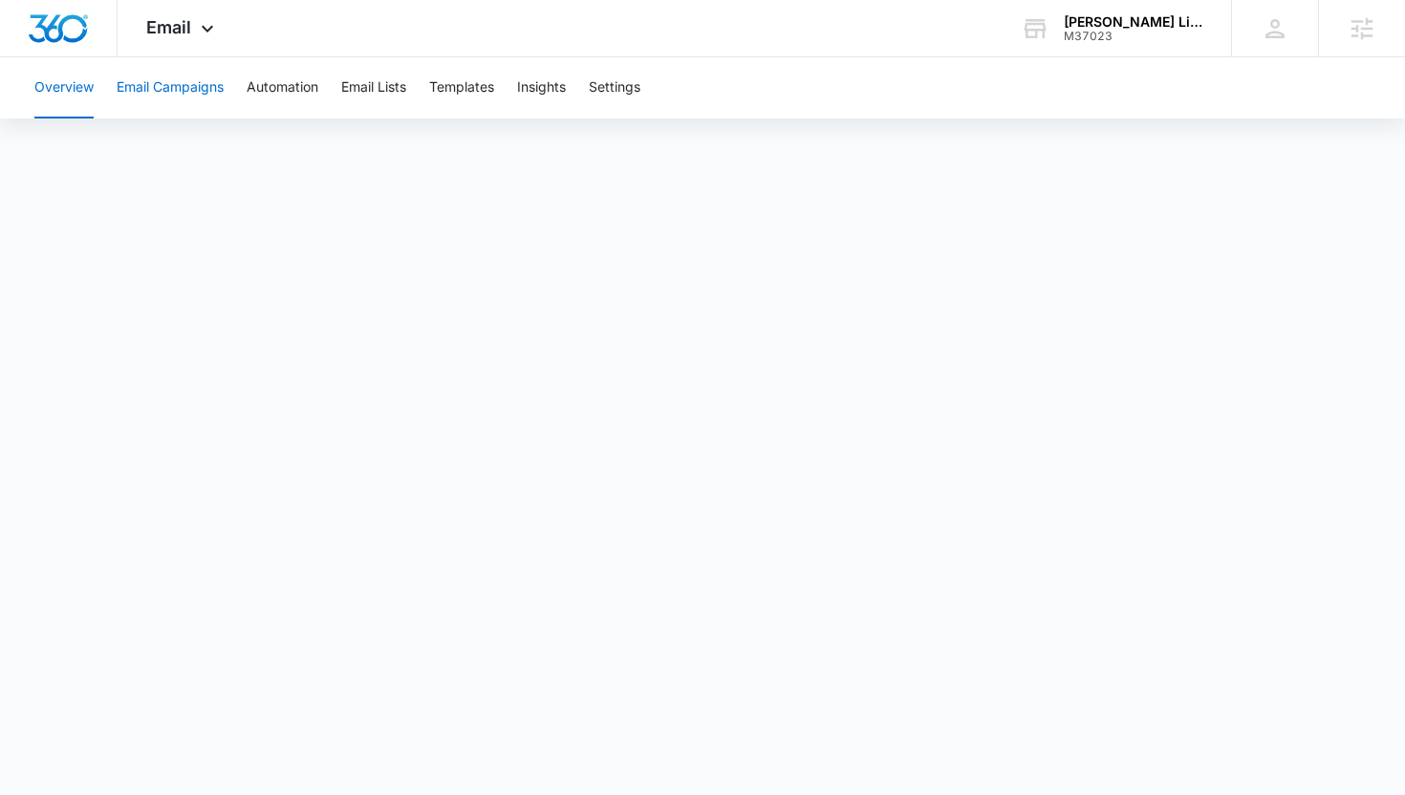
click at [185, 88] on button "Email Campaigns" at bounding box center [170, 87] width 107 height 61
click at [1101, 24] on div "Brecher's Lighting" at bounding box center [1134, 21] width 140 height 15
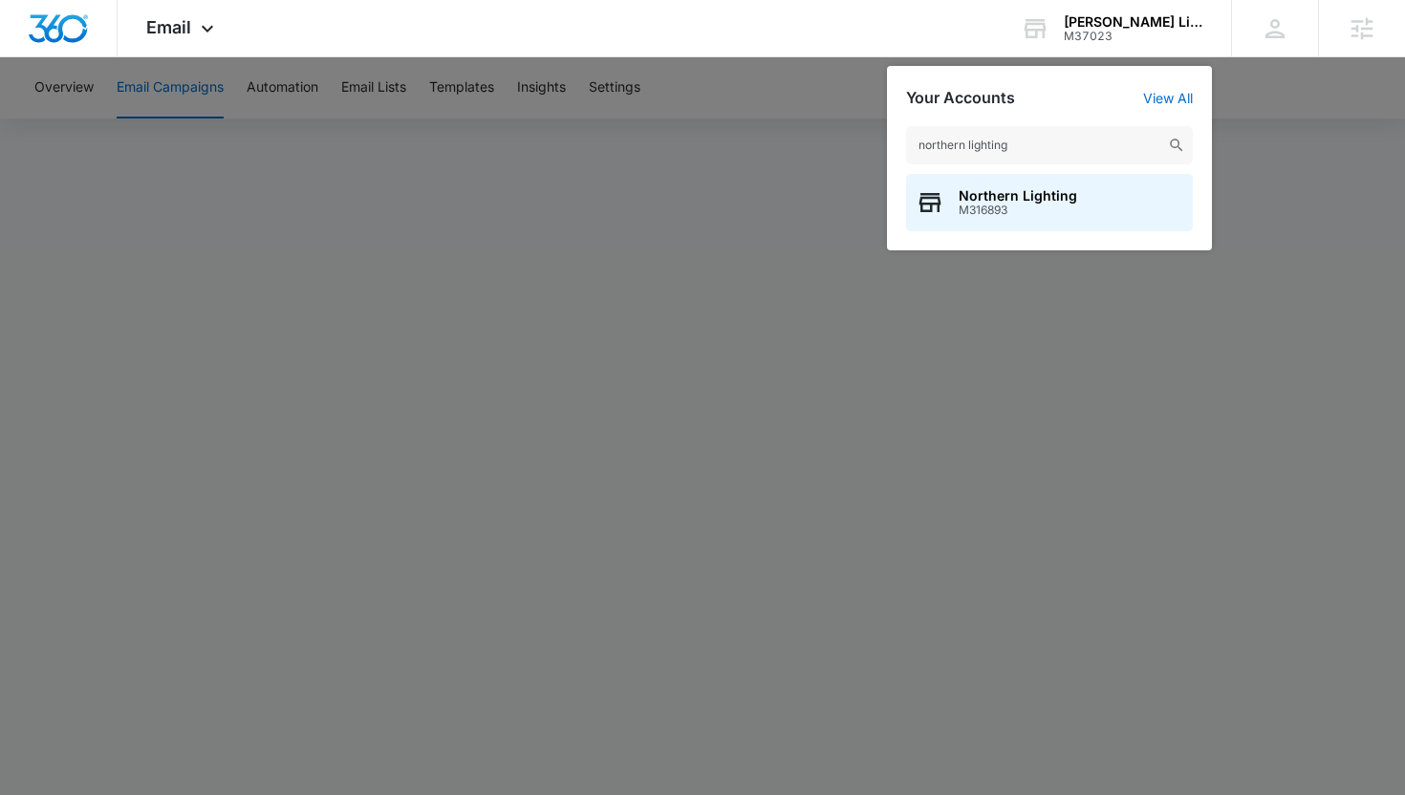
type input "northern lighting"
click at [986, 206] on span "M316893" at bounding box center [1018, 210] width 119 height 13
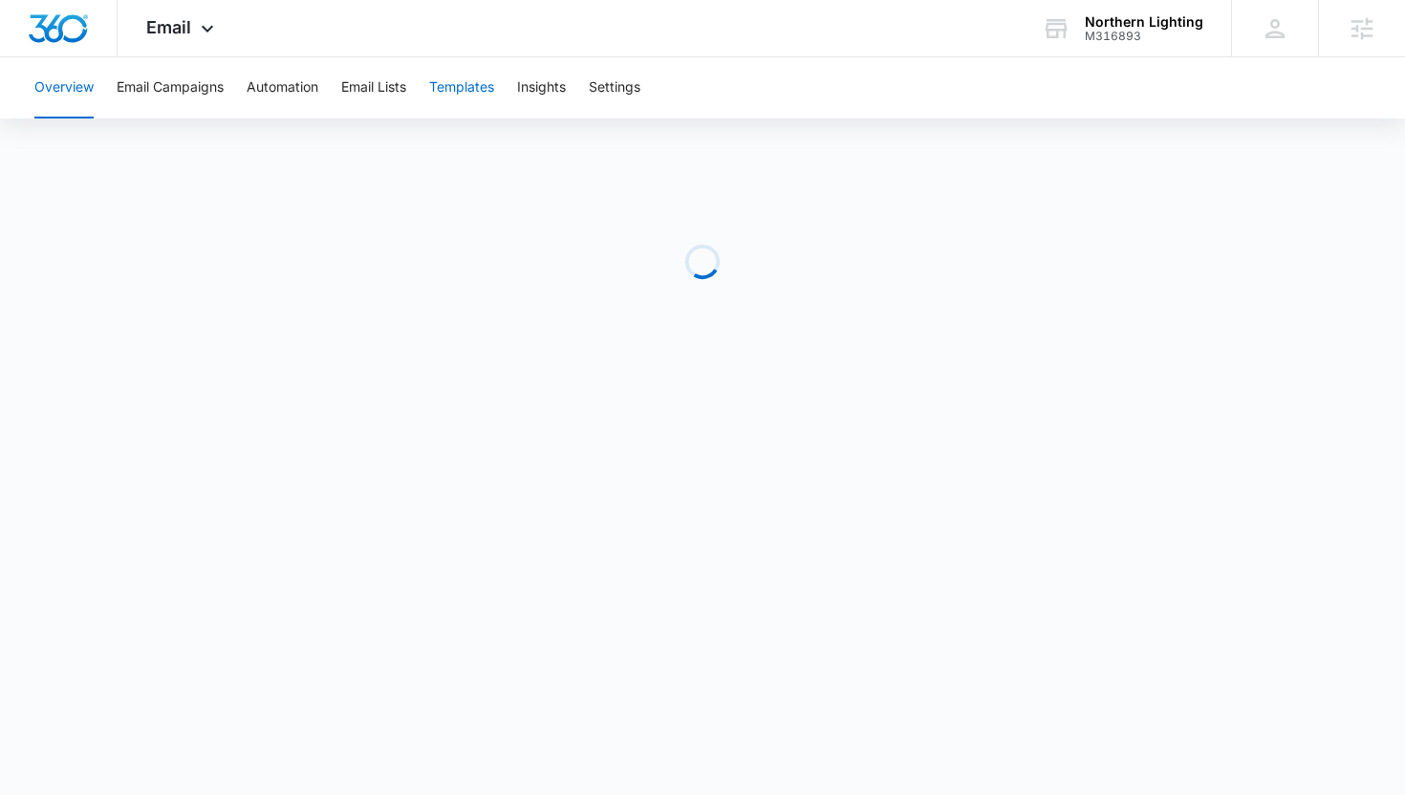
click at [474, 86] on button "Templates" at bounding box center [461, 87] width 65 height 61
click at [193, 87] on button "Email Campaigns" at bounding box center [170, 87] width 107 height 61
click at [550, 26] on div "Email Apps Reputation Websites Forms CRM Email Social Payments POS Content Ads …" at bounding box center [702, 28] width 1405 height 57
click at [734, 70] on div "Overview Email Campaigns Automation Email Lists Templates Insights Settings" at bounding box center [702, 87] width 1359 height 61
click at [288, 88] on button "Automation" at bounding box center [283, 87] width 72 height 61
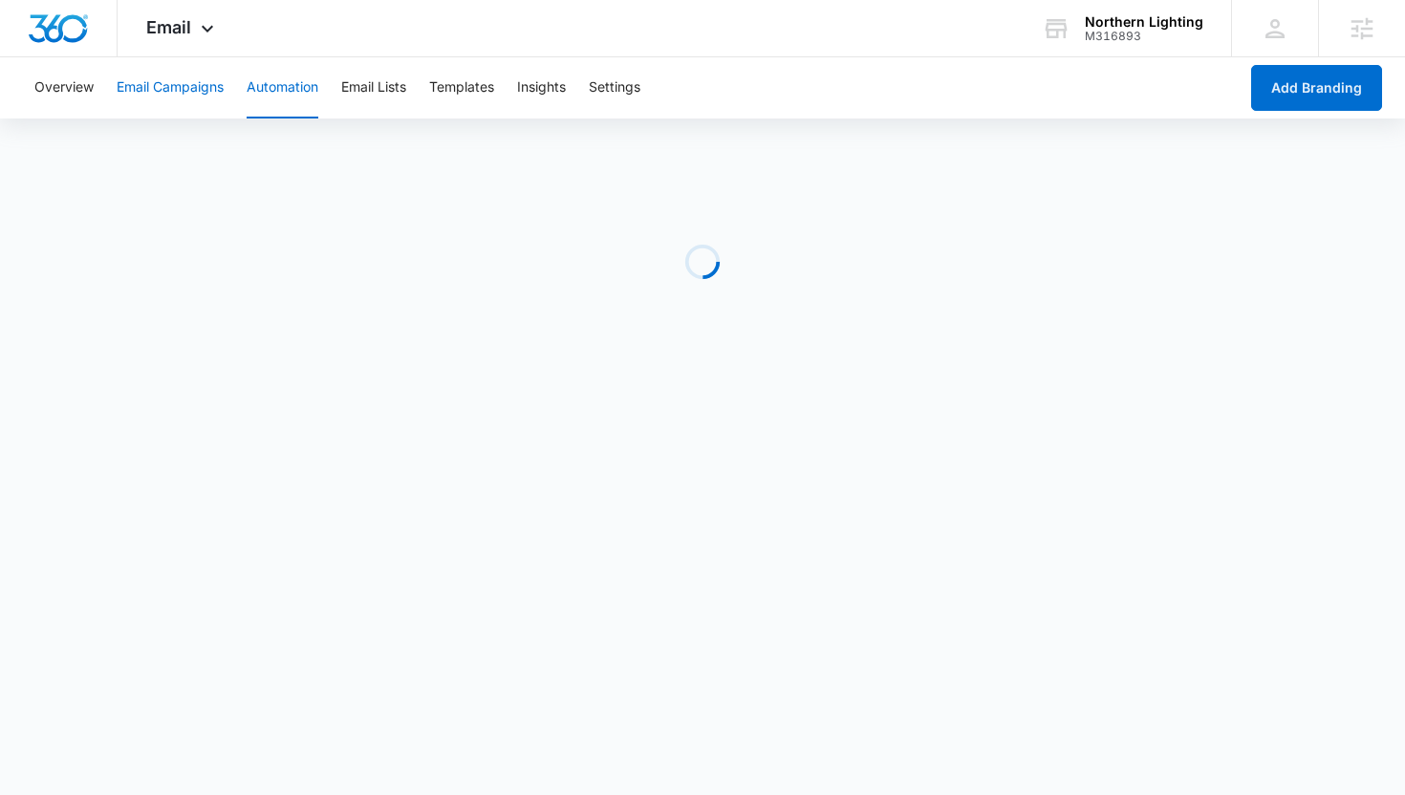
click at [171, 72] on button "Email Campaigns" at bounding box center [170, 87] width 107 height 61
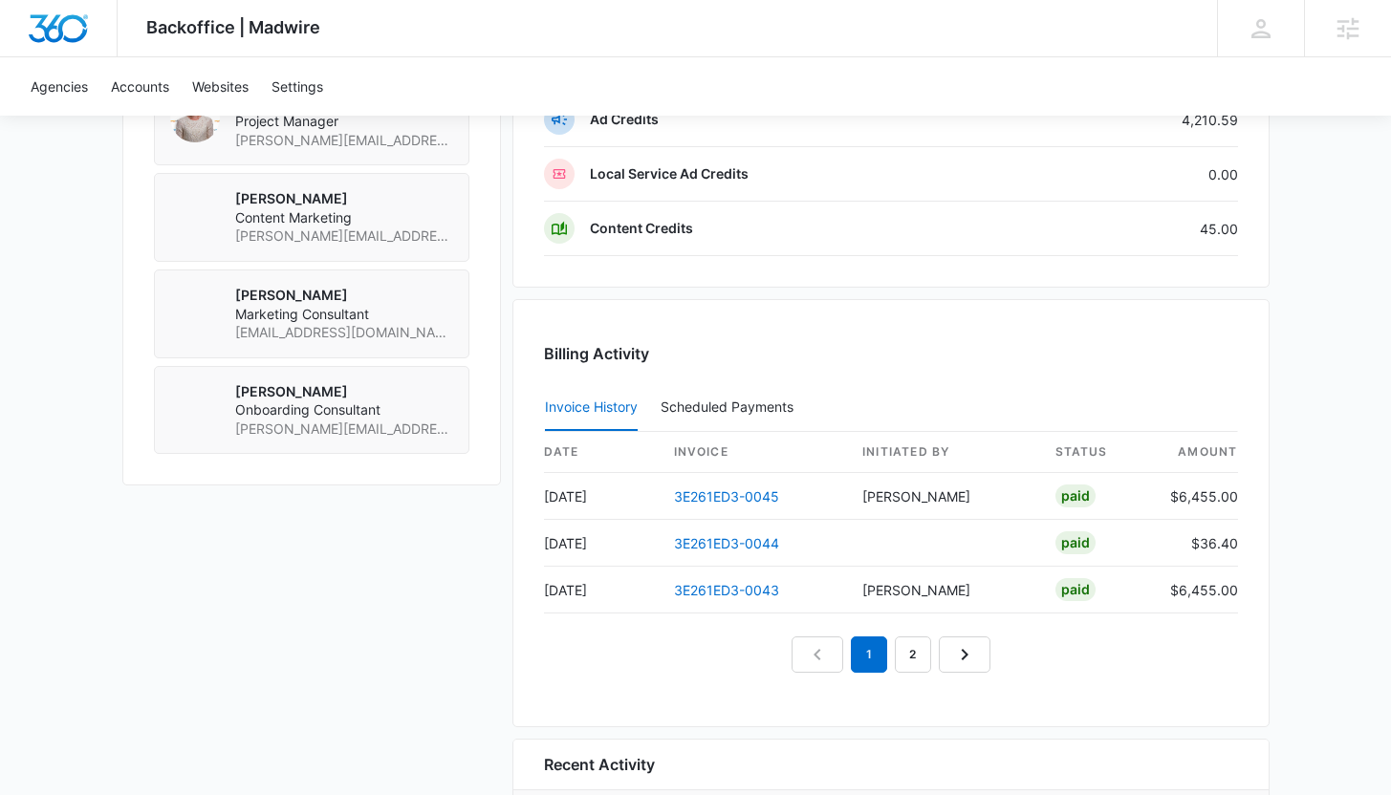
scroll to position [1943, 0]
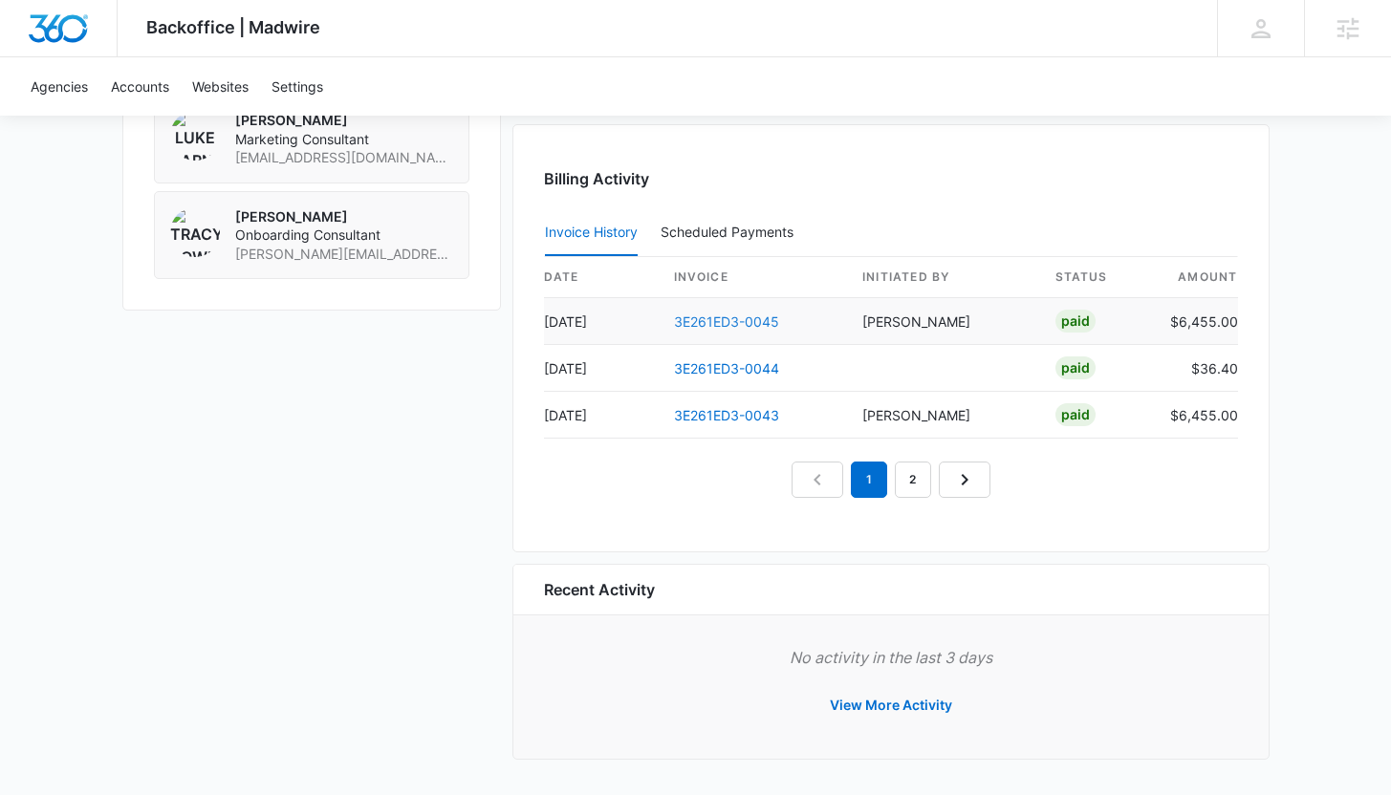
click at [714, 323] on link "3E261ED3-0045" at bounding box center [726, 322] width 105 height 16
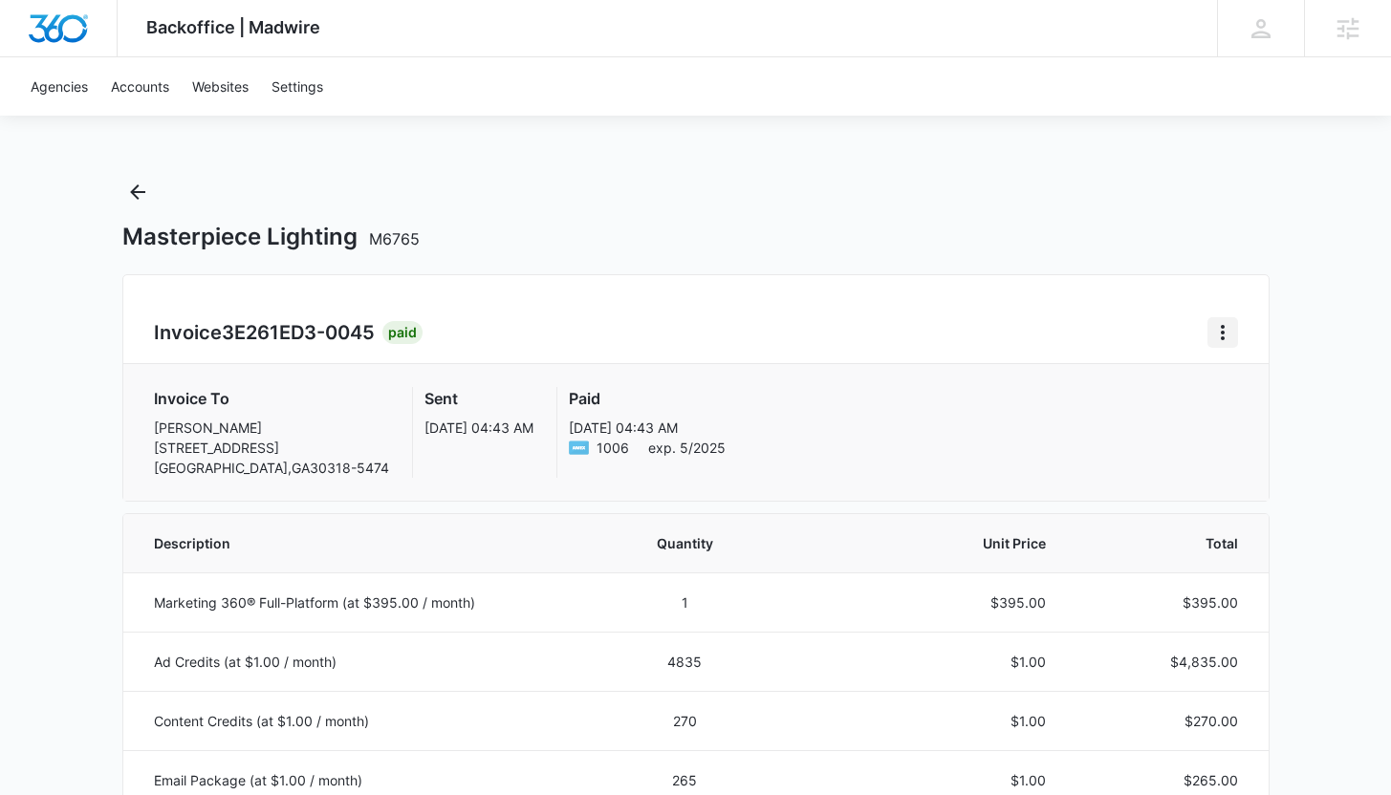
click at [1226, 338] on icon "Home" at bounding box center [1222, 332] width 23 height 23
click at [1264, 385] on link "Download Invoice" at bounding box center [1286, 386] width 111 height 16
